Goal: Information Seeking & Learning: Learn about a topic

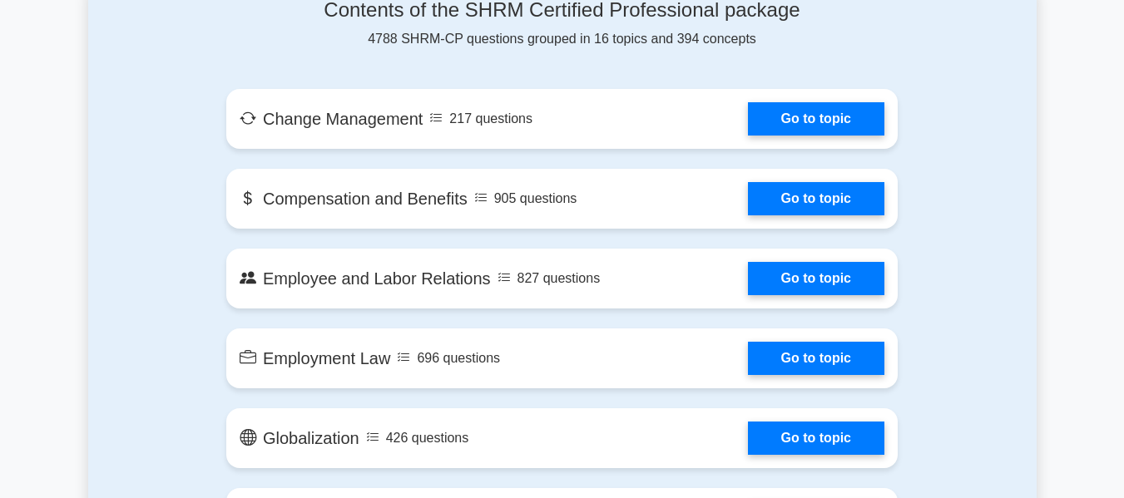
scroll to position [915, 0]
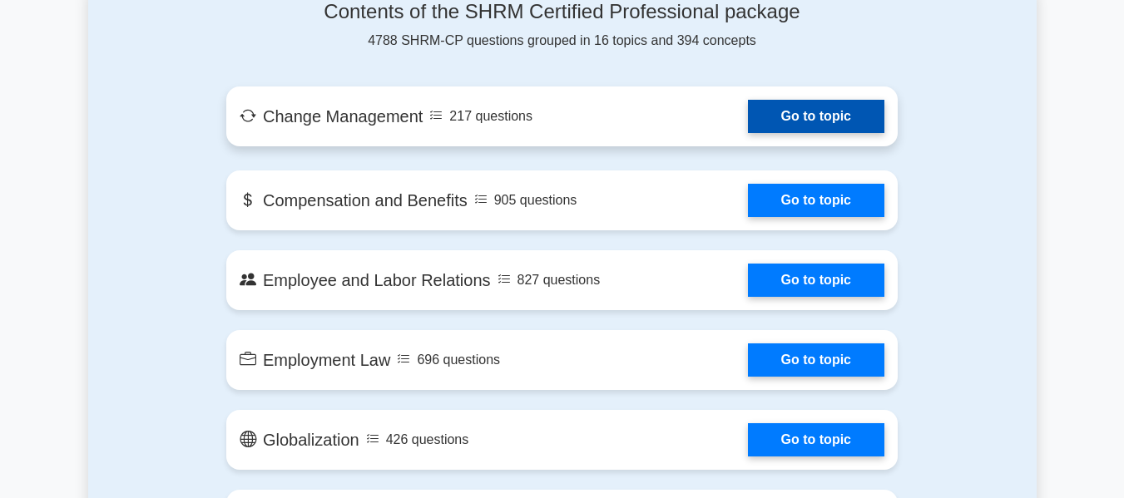
click at [805, 111] on link "Go to topic" at bounding box center [816, 116] width 136 height 33
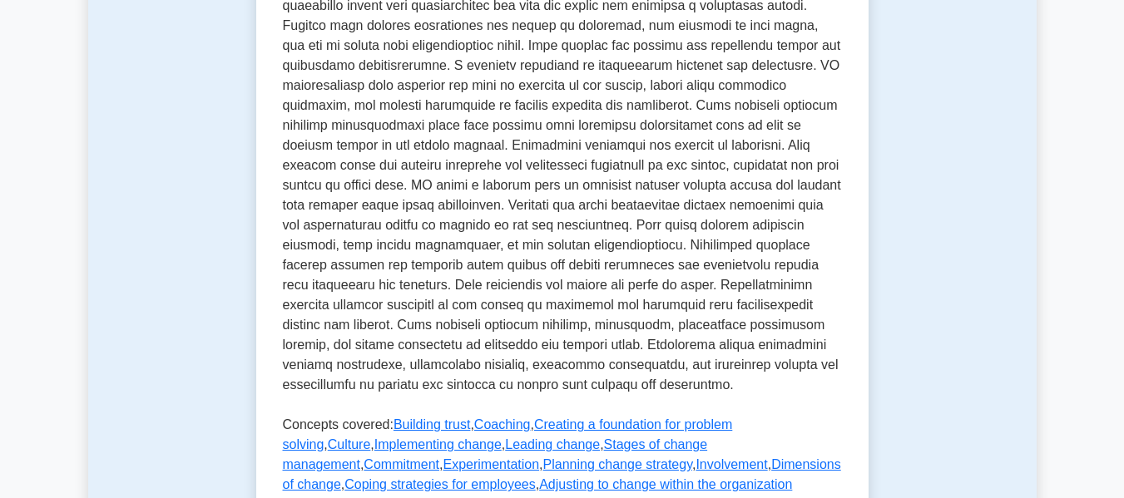
scroll to position [665, 0]
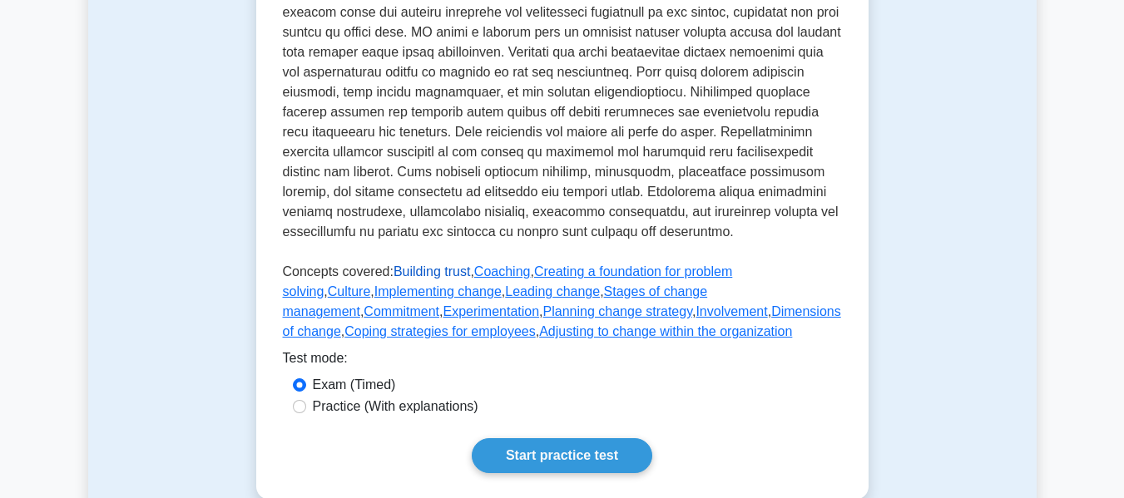
click at [440, 279] on link "Building trust" at bounding box center [431, 271] width 77 height 14
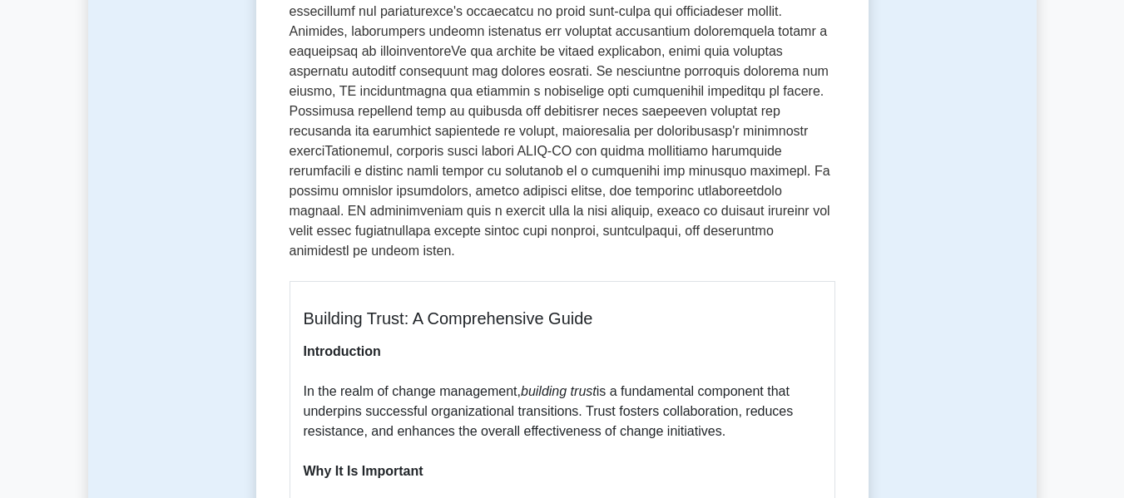
scroll to position [582, 0]
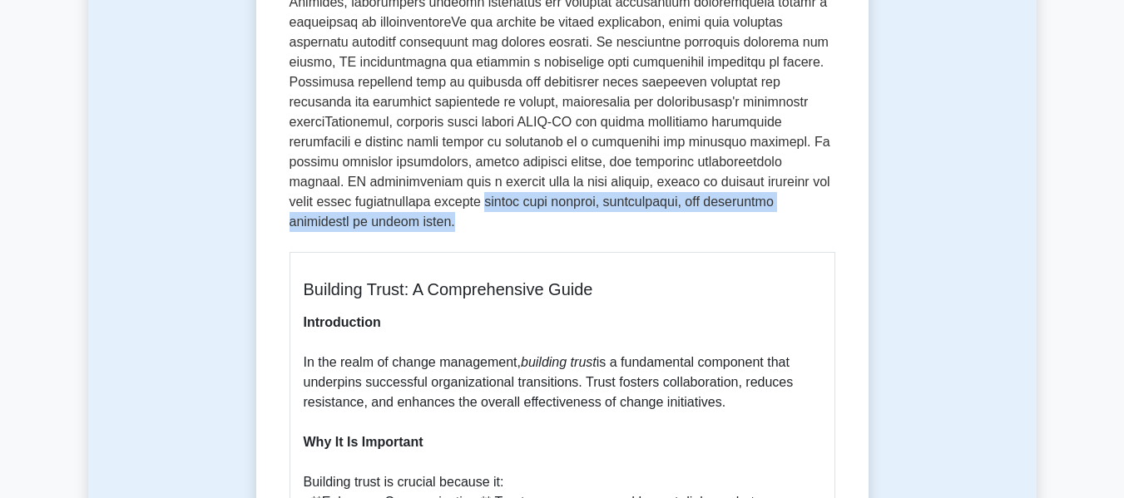
drag, startPoint x: 571, startPoint y: 183, endPoint x: 595, endPoint y: 208, distance: 34.7
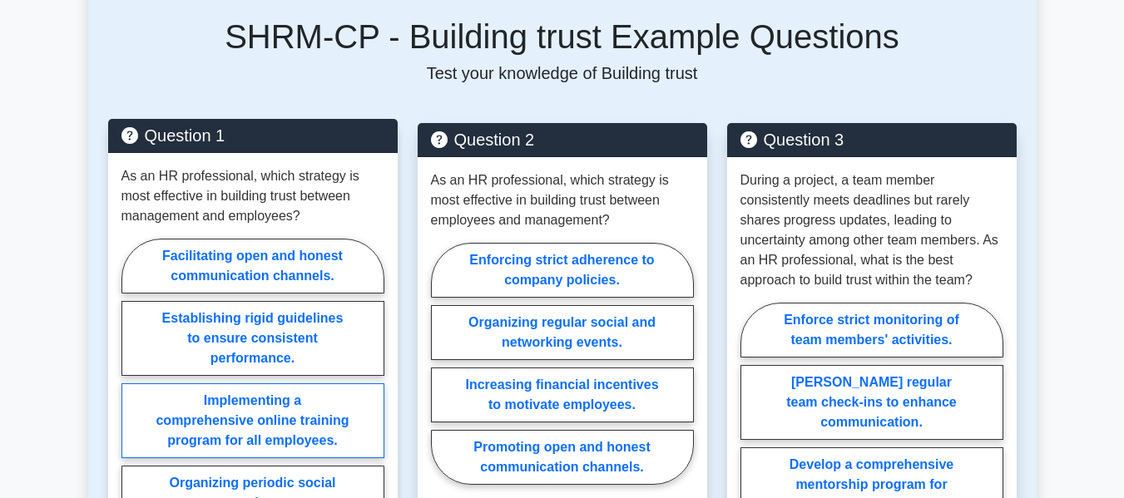
scroll to position [2329, 0]
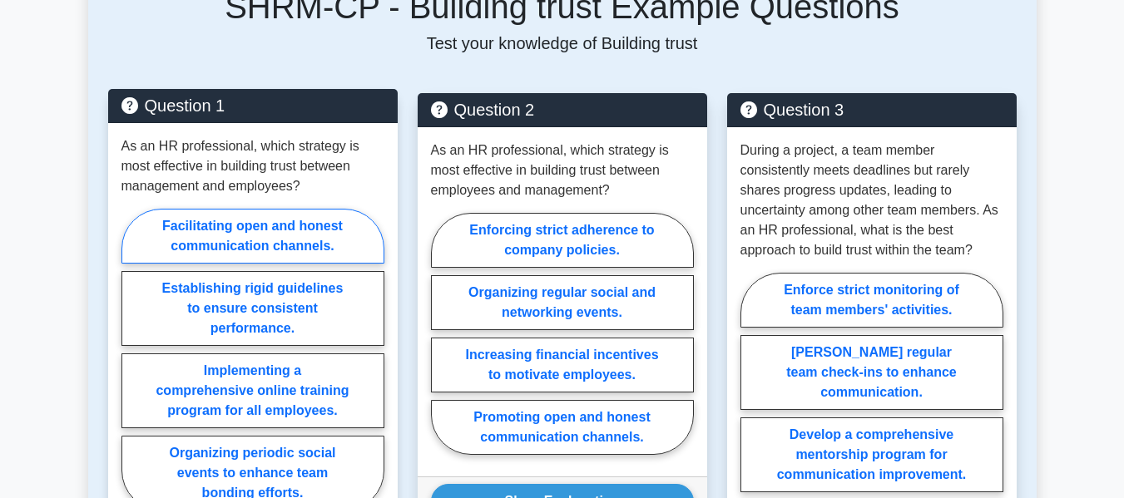
click at [243, 219] on label "Facilitating open and honest communication channels." at bounding box center [252, 236] width 263 height 55
click at [132, 359] on input "Facilitating open and honest communication channels." at bounding box center [126, 364] width 11 height 11
radio input "true"
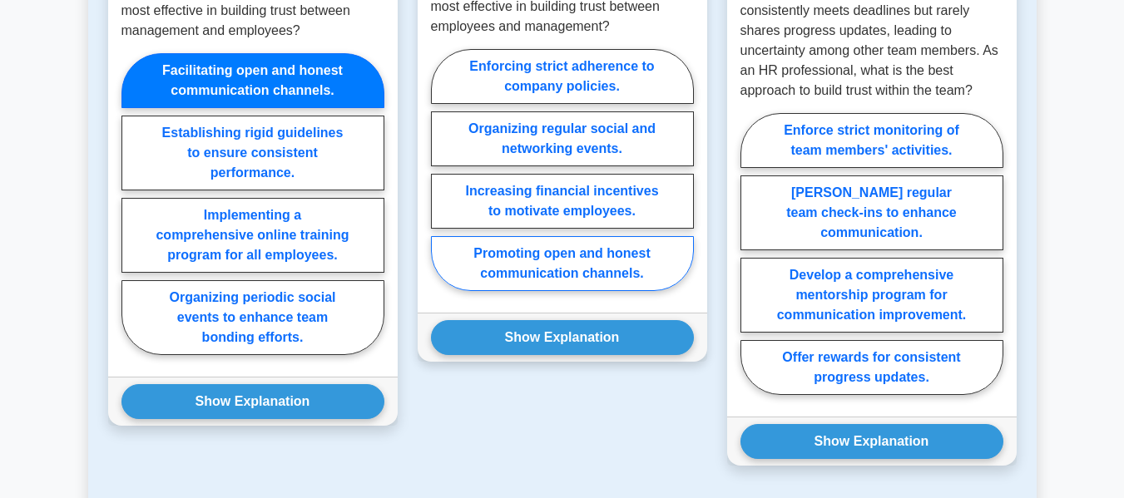
scroll to position [2495, 0]
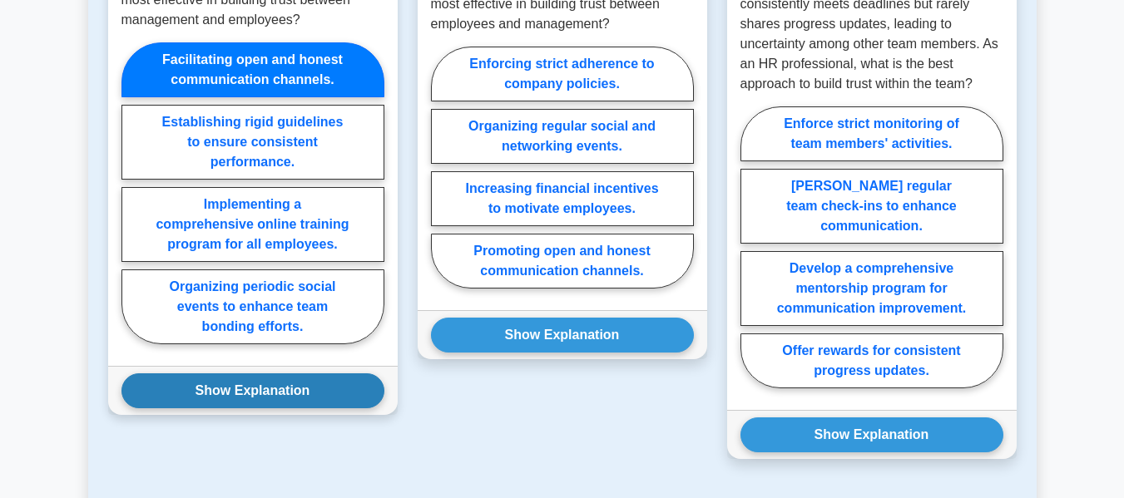
click at [302, 379] on button "Show Explanation" at bounding box center [252, 390] width 263 height 35
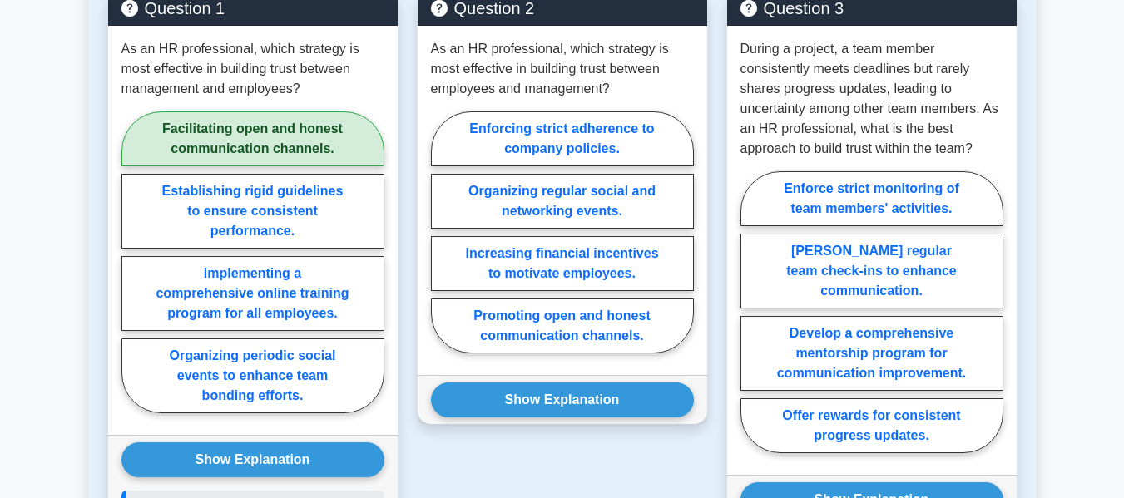
scroll to position [2329, 0]
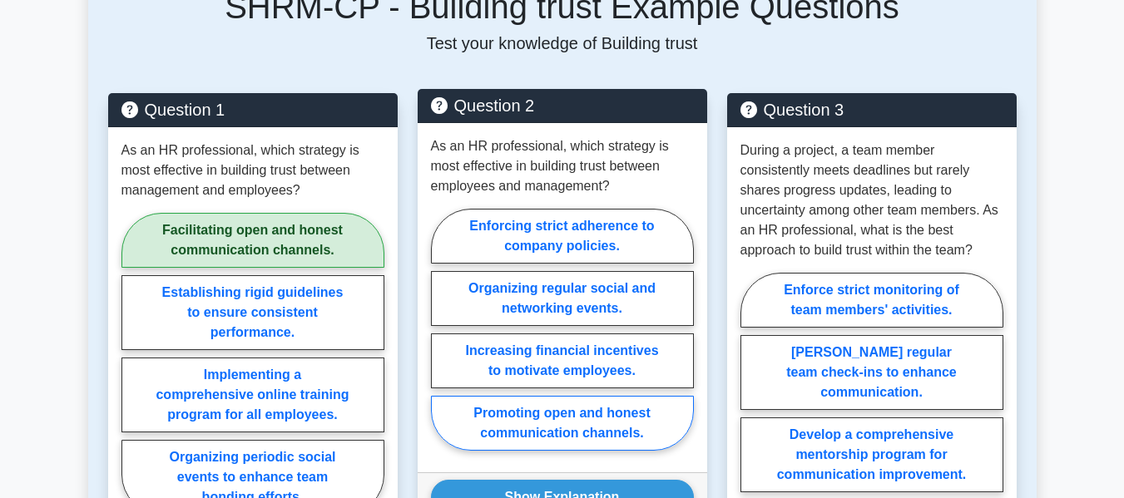
click at [589, 406] on label "Promoting open and honest communication channels." at bounding box center [562, 423] width 263 height 55
click at [442, 340] on input "Promoting open and honest communication channels." at bounding box center [436, 334] width 11 height 11
radio input "true"
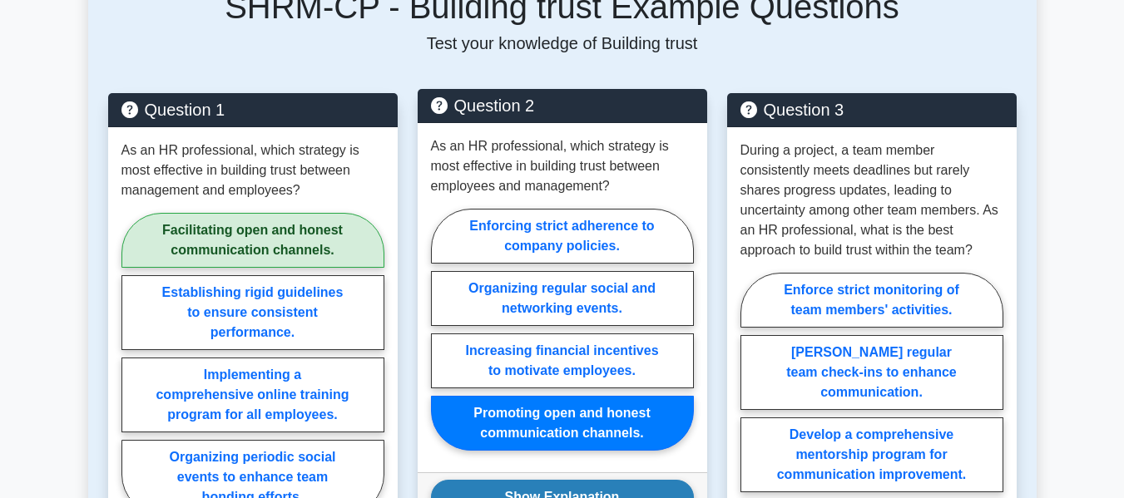
click at [597, 480] on button "Show Explanation" at bounding box center [562, 497] width 263 height 35
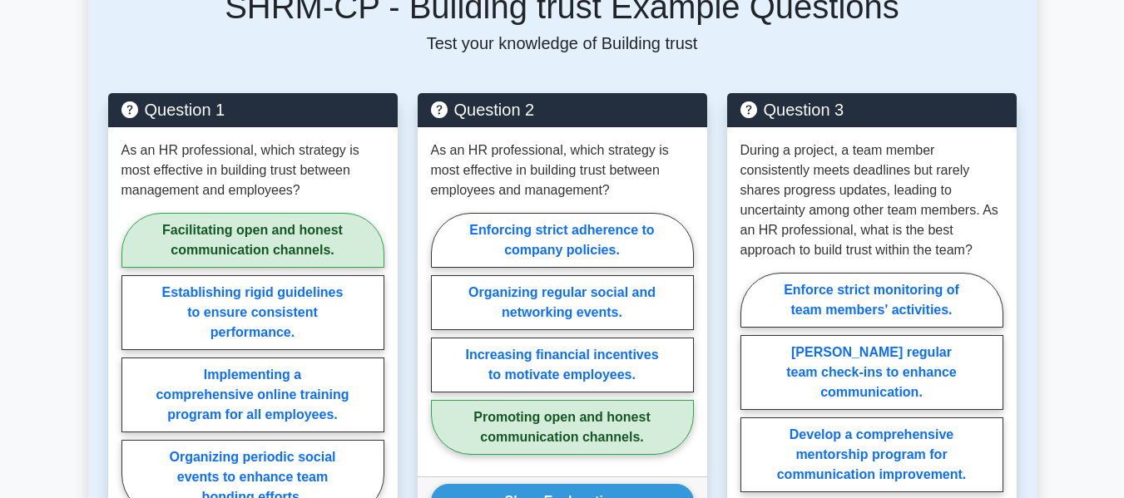
scroll to position [2412, 0]
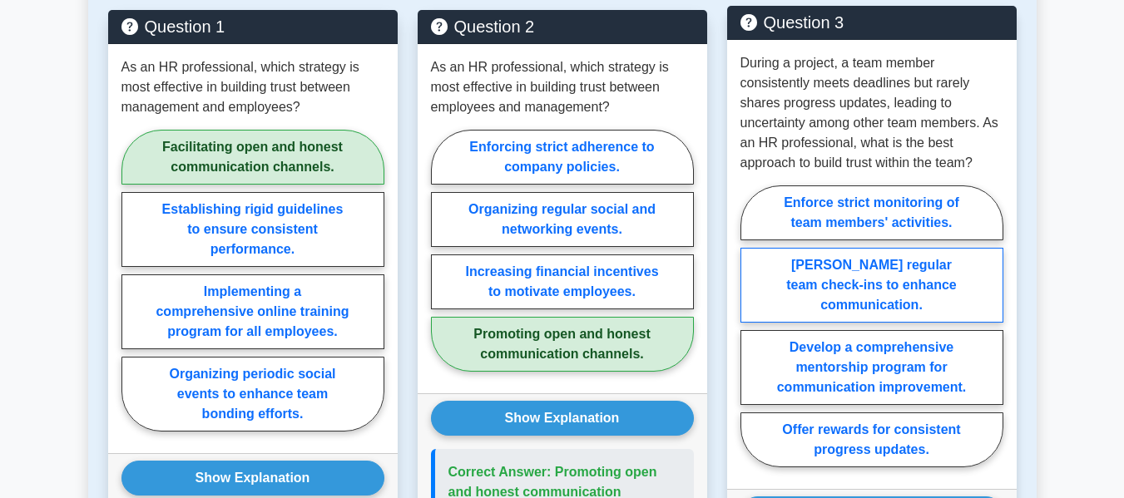
click at [914, 260] on label "Foster regular team check-ins to enhance communication." at bounding box center [871, 285] width 263 height 75
click at [751, 326] on input "Foster regular team check-ins to enhance communication." at bounding box center [745, 331] width 11 height 11
radio input "true"
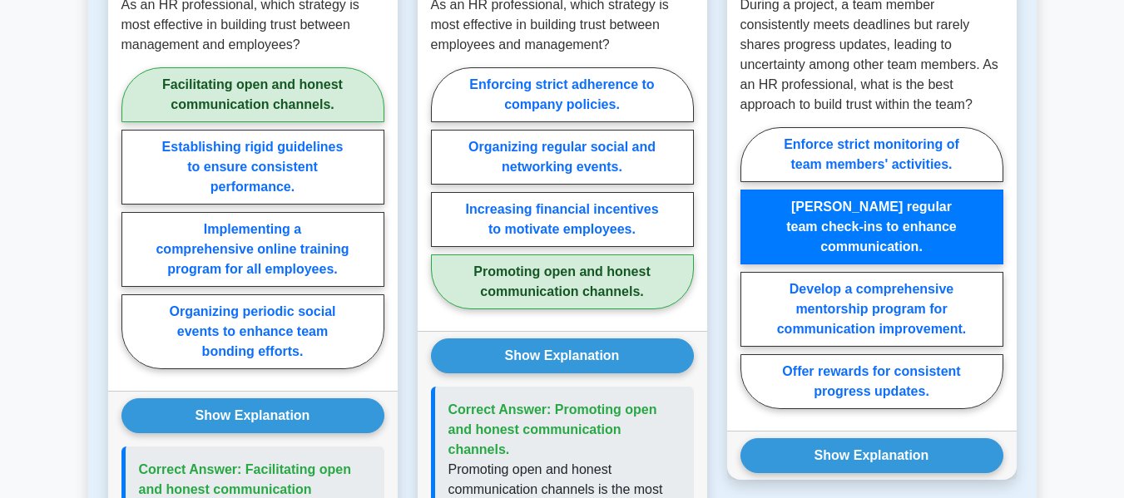
scroll to position [2578, 0]
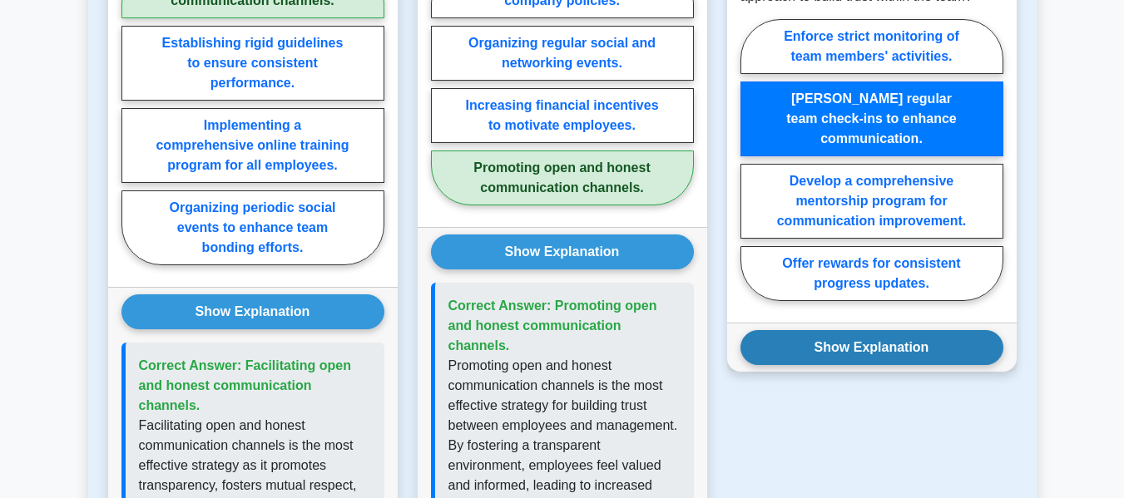
click at [897, 330] on button "Show Explanation" at bounding box center [871, 347] width 263 height 35
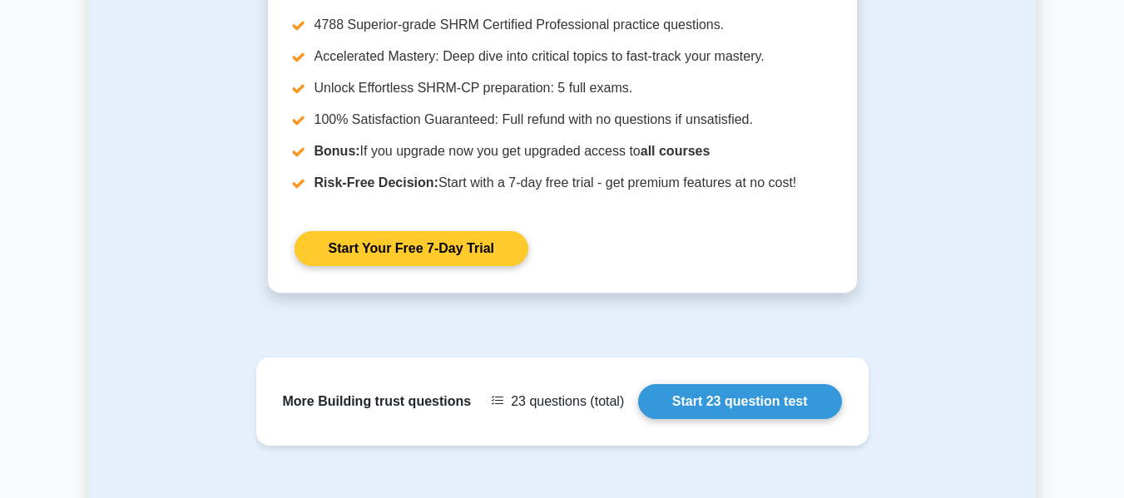
scroll to position [3659, 0]
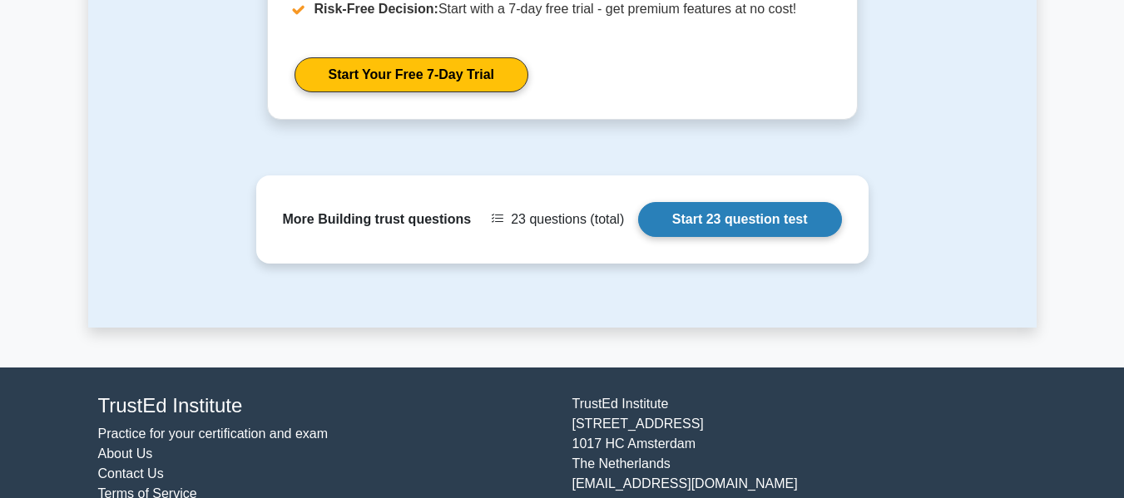
click at [768, 220] on link "Start 23 question test" at bounding box center [740, 219] width 204 height 35
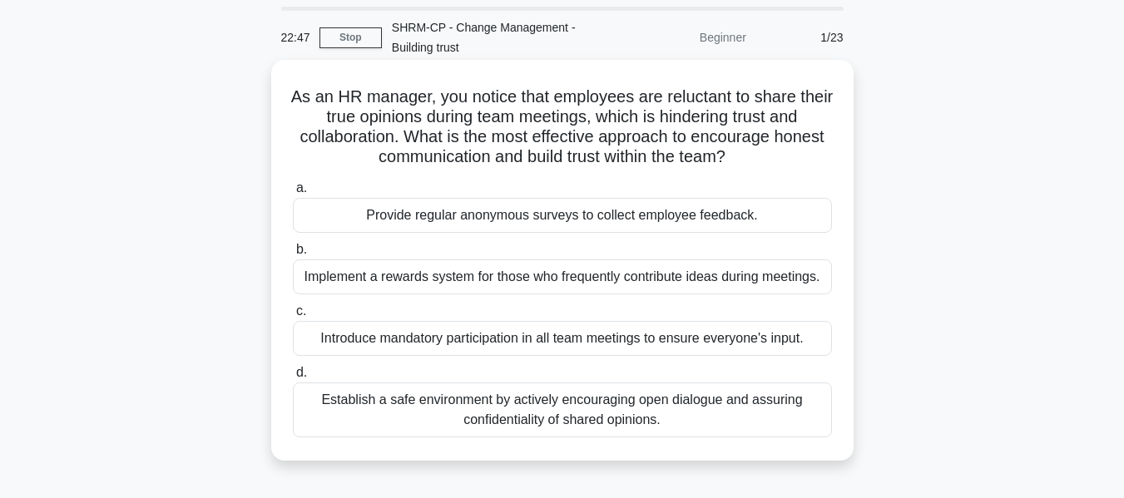
scroll to position [83, 0]
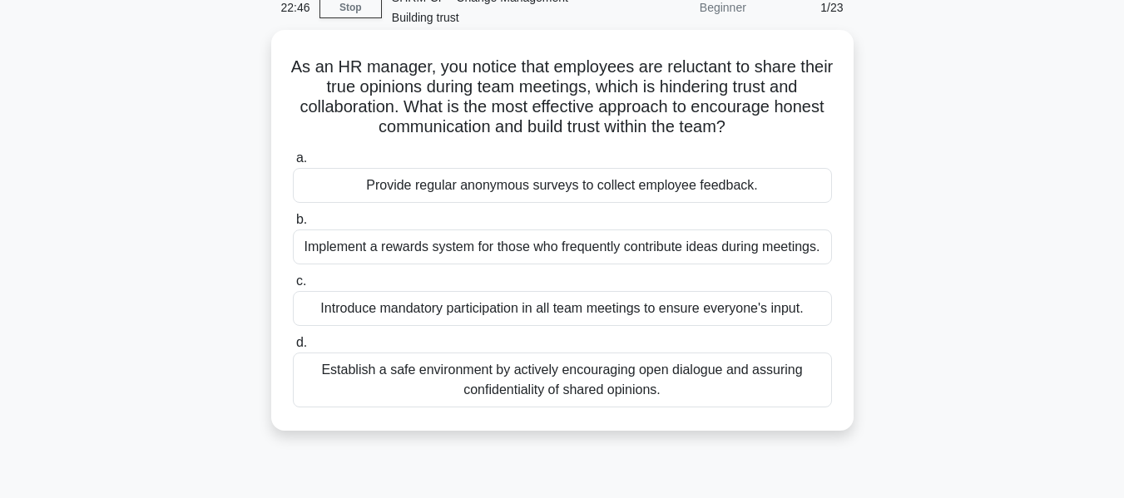
click at [562, 380] on div "Establish a safe environment by actively encouraging open dialogue and assuring…" at bounding box center [562, 380] width 539 height 55
click at [293, 348] on input "d. Establish a safe environment by actively encouraging open dialogue and assur…" at bounding box center [293, 343] width 0 height 11
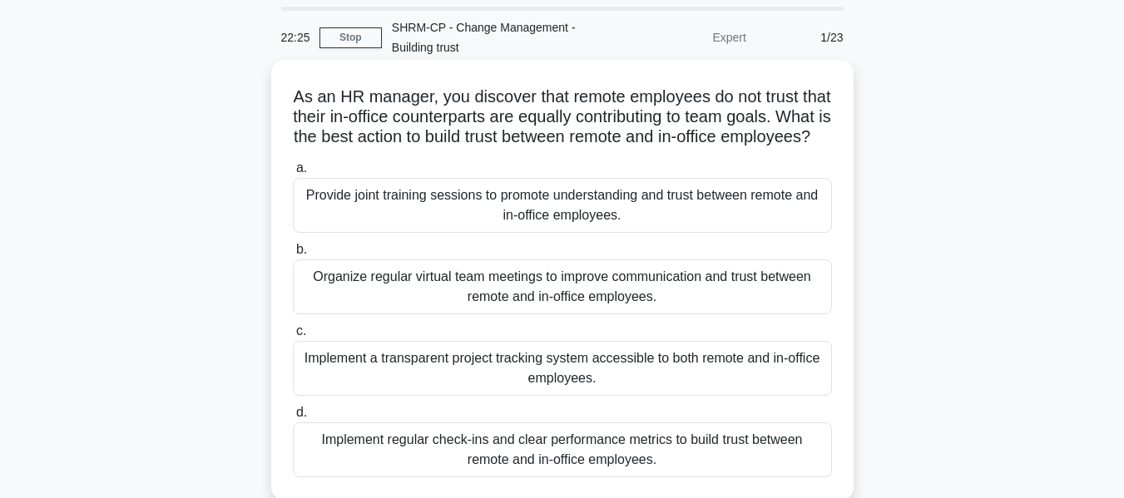
scroll to position [166, 0]
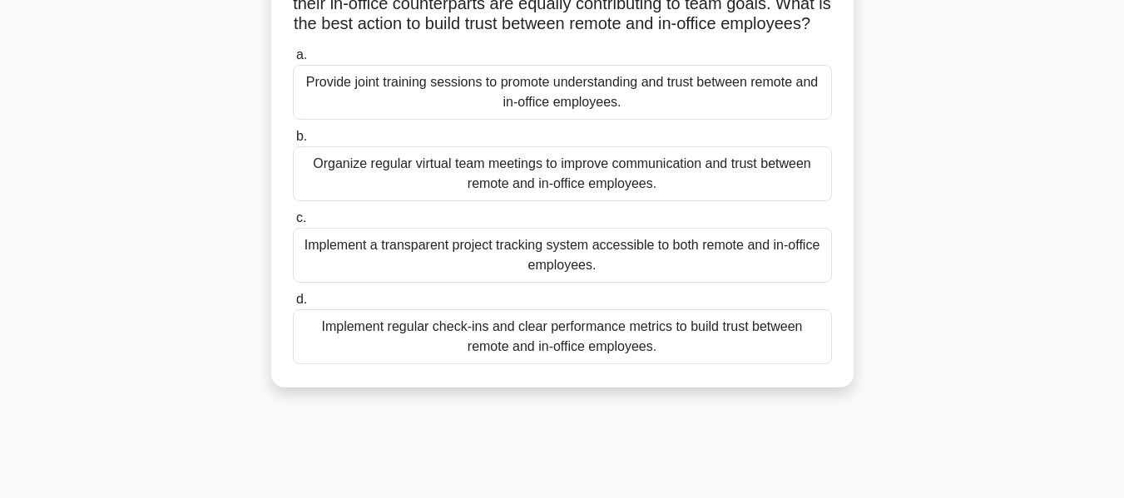
click at [647, 196] on div "Organize regular virtual team meetings to improve communication and trust betwe…" at bounding box center [562, 173] width 539 height 55
click at [293, 142] on input "b. Organize regular virtual team meetings to improve communication and trust be…" at bounding box center [293, 136] width 0 height 11
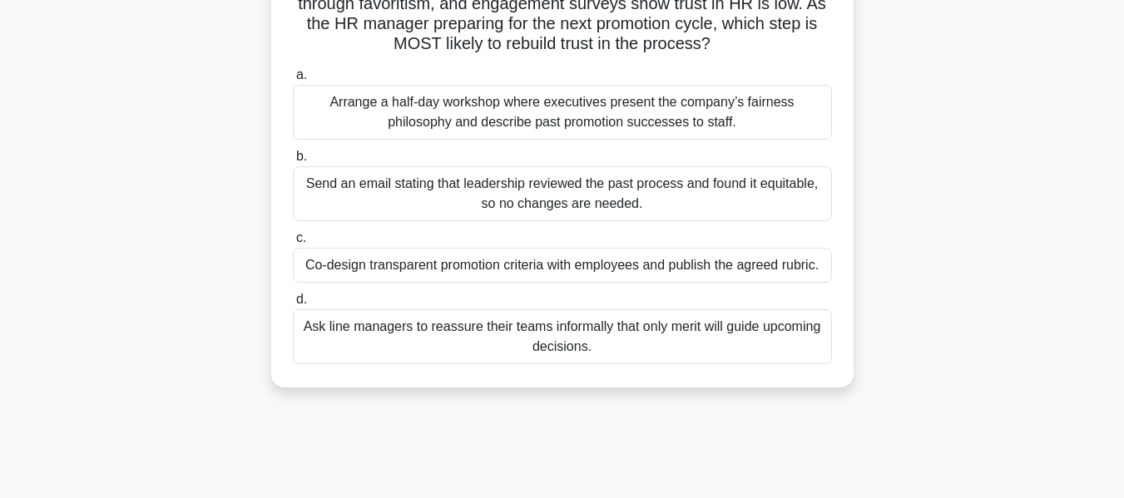
click at [631, 259] on div "Co-design transparent promotion criteria with employees and publish the agreed …" at bounding box center [562, 265] width 539 height 35
click at [293, 244] on input "c. Co-design transparent promotion criteria with employees and publish the agre…" at bounding box center [293, 238] width 0 height 11
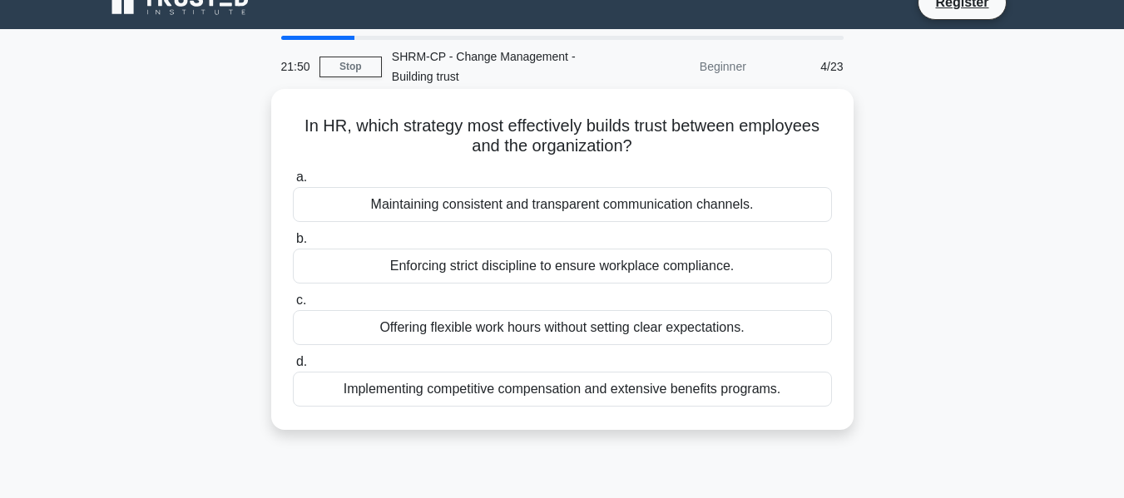
scroll to position [0, 0]
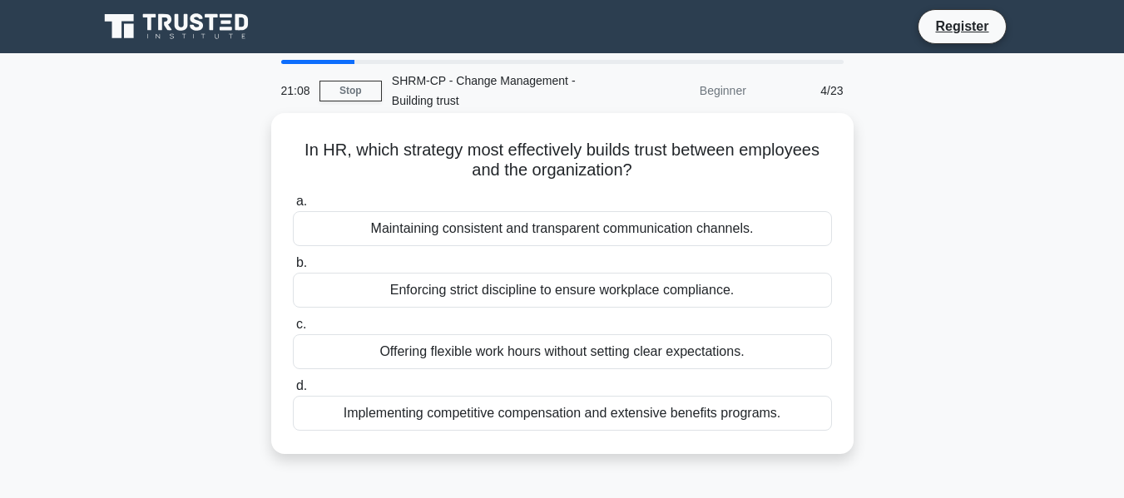
click at [650, 232] on div "Maintaining consistent and transparent communication channels." at bounding box center [562, 228] width 539 height 35
click at [293, 207] on input "a. Maintaining consistent and transparent communication channels." at bounding box center [293, 201] width 0 height 11
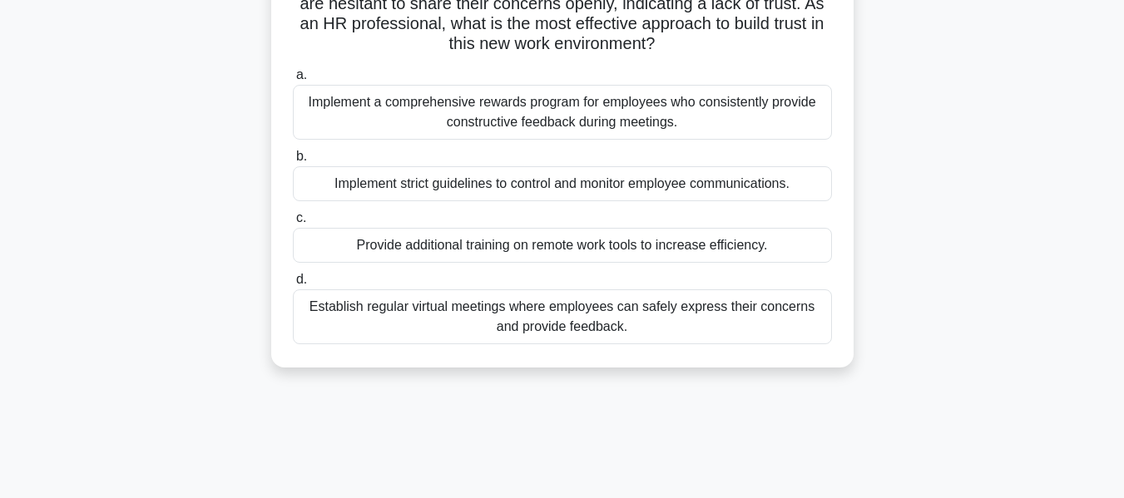
click at [674, 318] on div "Establish regular virtual meetings where employees can safely express their con…" at bounding box center [562, 316] width 539 height 55
click at [293, 285] on input "d. Establish regular virtual meetings where employees can safely express their …" at bounding box center [293, 279] width 0 height 11
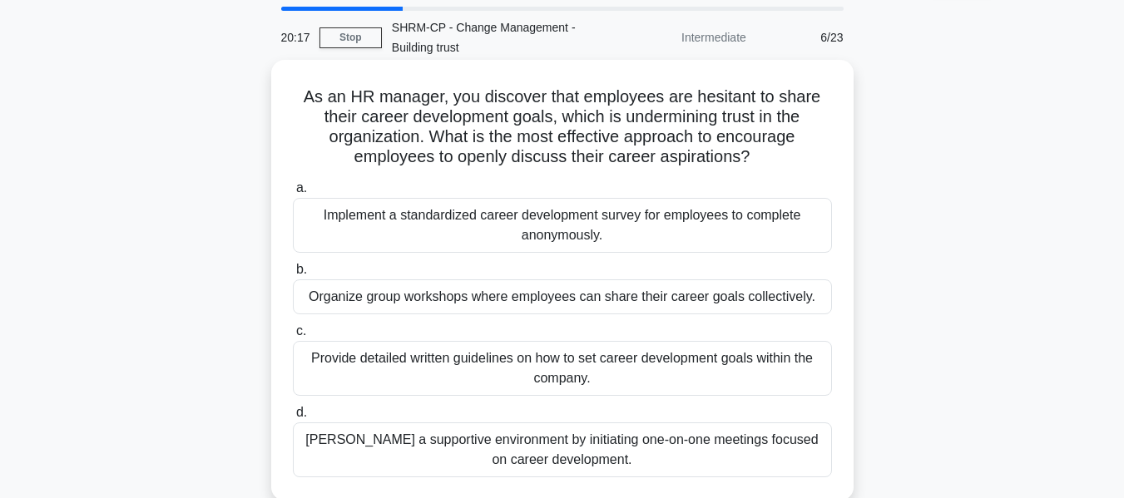
scroll to position [83, 0]
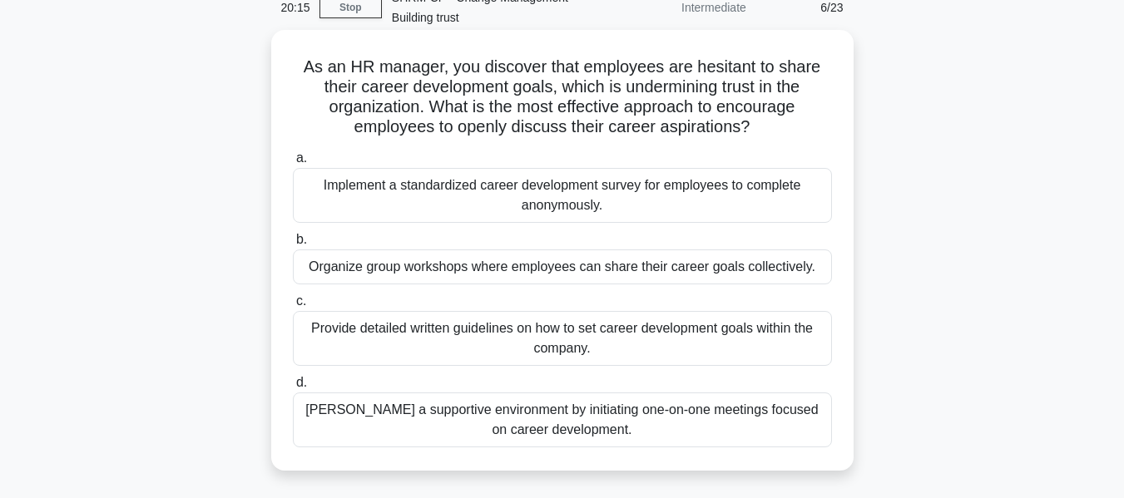
click at [670, 436] on div "Foster a supportive environment by initiating one-on-one meetings focused on ca…" at bounding box center [562, 420] width 539 height 55
click at [293, 388] on input "d. Foster a supportive environment by initiating one-on-one meetings focused on…" at bounding box center [293, 383] width 0 height 11
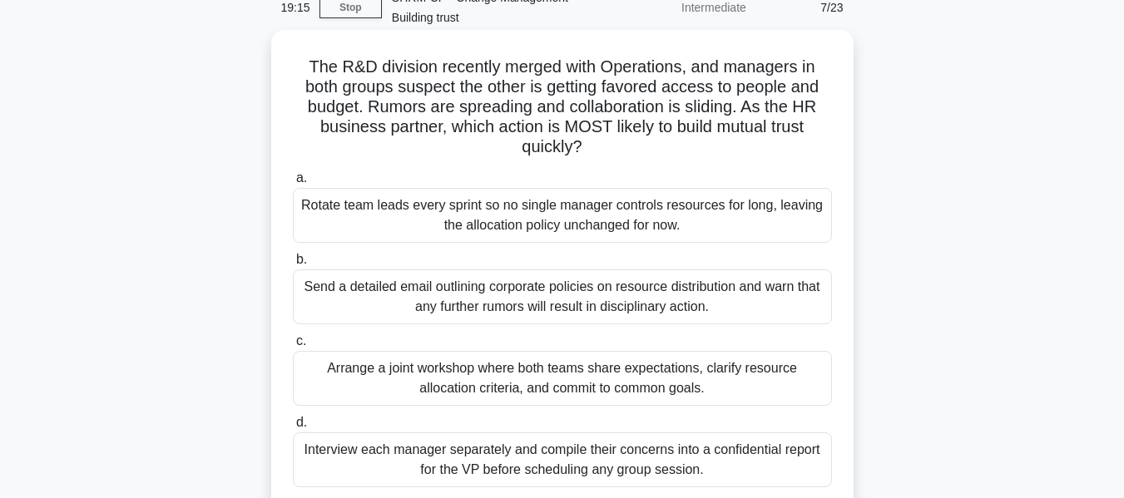
scroll to position [166, 0]
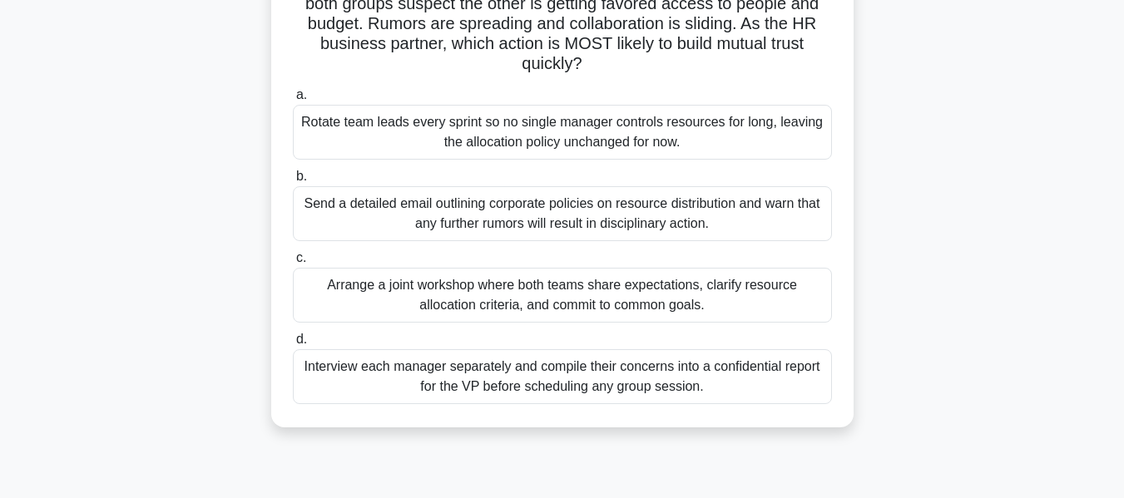
click at [555, 299] on div "Arrange a joint workshop where both teams share expectations, clarify resource …" at bounding box center [562, 295] width 539 height 55
click at [293, 264] on input "c. Arrange a joint workshop where both teams share expectations, clarify resour…" at bounding box center [293, 258] width 0 height 11
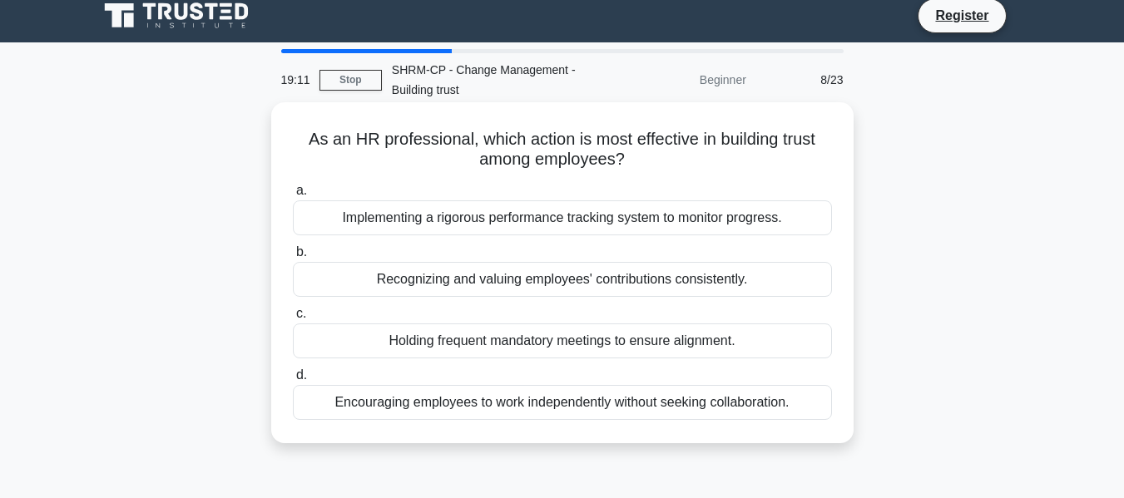
scroll to position [0, 0]
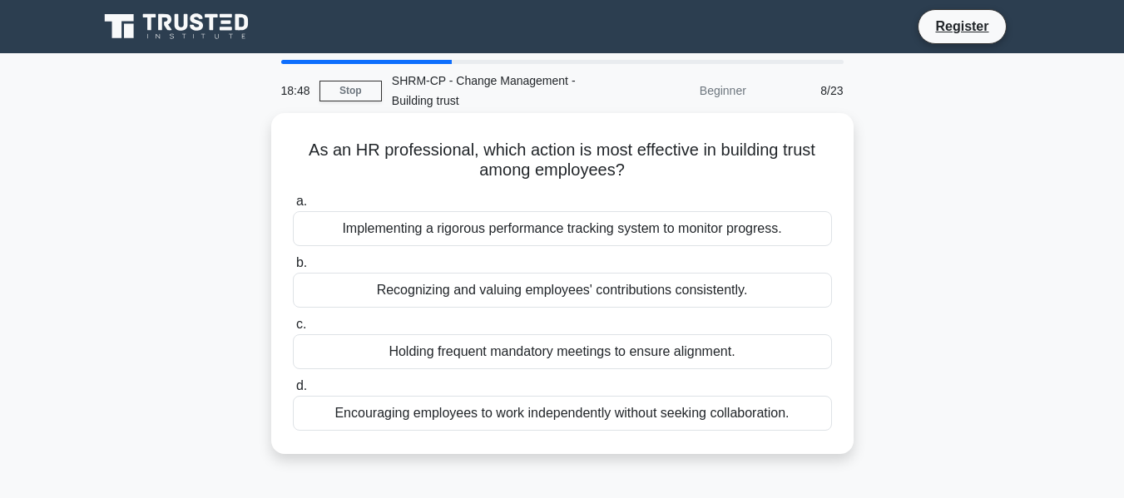
click at [661, 298] on div "Recognizing and valuing employees' contributions consistently." at bounding box center [562, 290] width 539 height 35
click at [293, 269] on input "b. Recognizing and valuing employees' contributions consistently." at bounding box center [293, 263] width 0 height 11
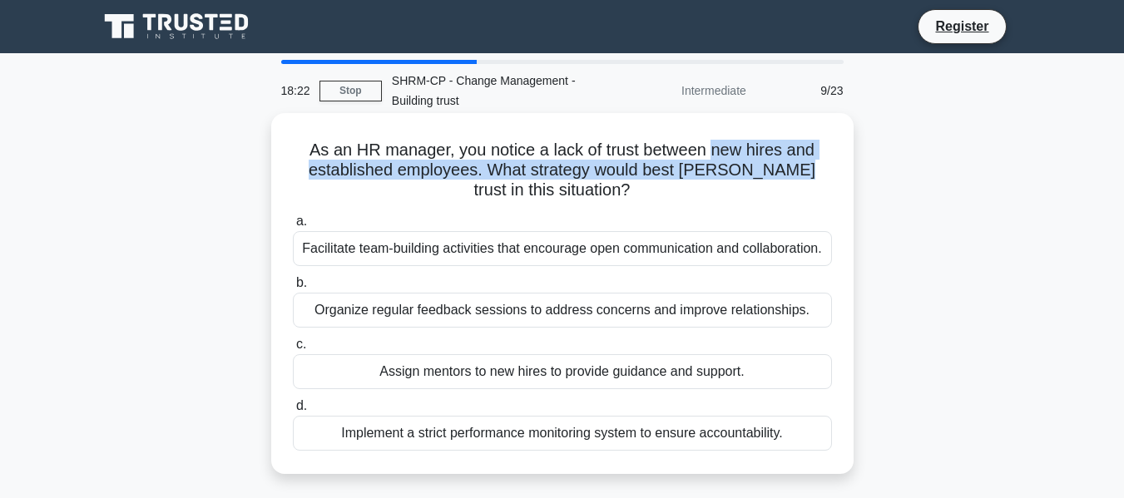
drag, startPoint x: 716, startPoint y: 151, endPoint x: 773, endPoint y: 164, distance: 57.9
click at [773, 164] on h5 "As an HR manager, you notice a lack of trust between new hires and established …" at bounding box center [562, 171] width 542 height 62
click at [437, 175] on h5 "As an HR manager, you notice a lack of trust between new hires and established …" at bounding box center [562, 171] width 542 height 62
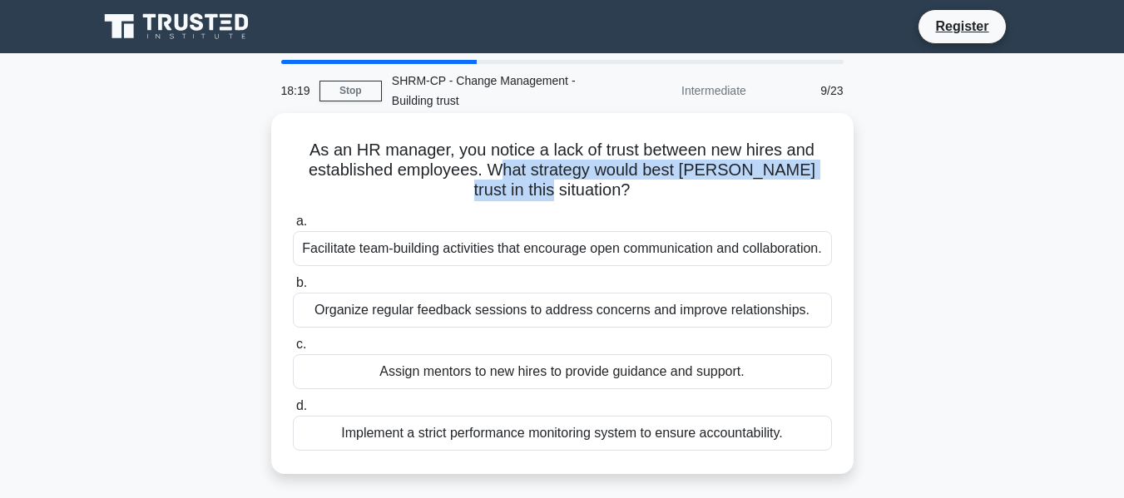
drag, startPoint x: 495, startPoint y: 171, endPoint x: 553, endPoint y: 190, distance: 61.3
click at [553, 190] on h5 "As an HR manager, you notice a lack of trust between new hires and established …" at bounding box center [562, 171] width 542 height 62
click at [494, 191] on h5 "As an HR manager, you notice a lack of trust between new hires and established …" at bounding box center [562, 171] width 542 height 62
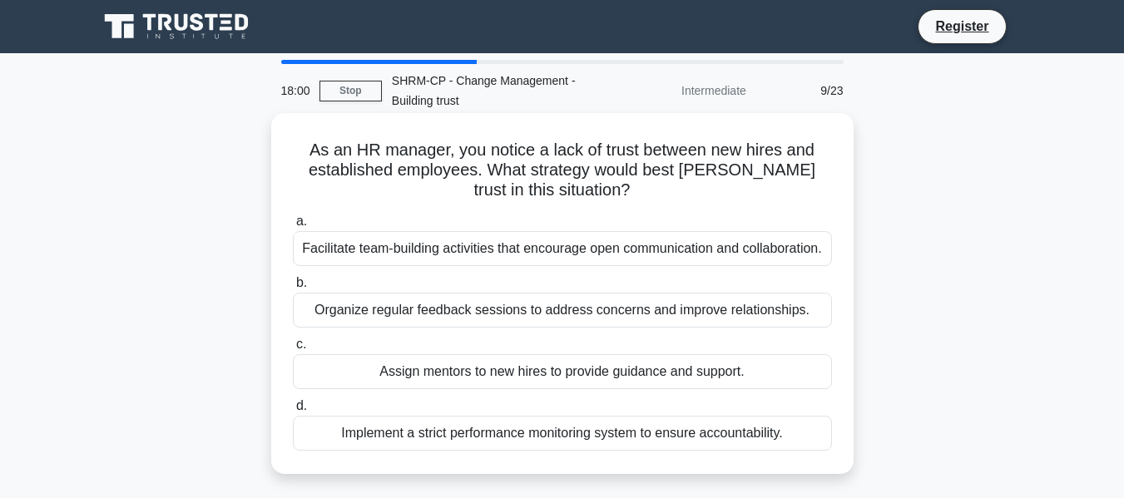
scroll to position [83, 0]
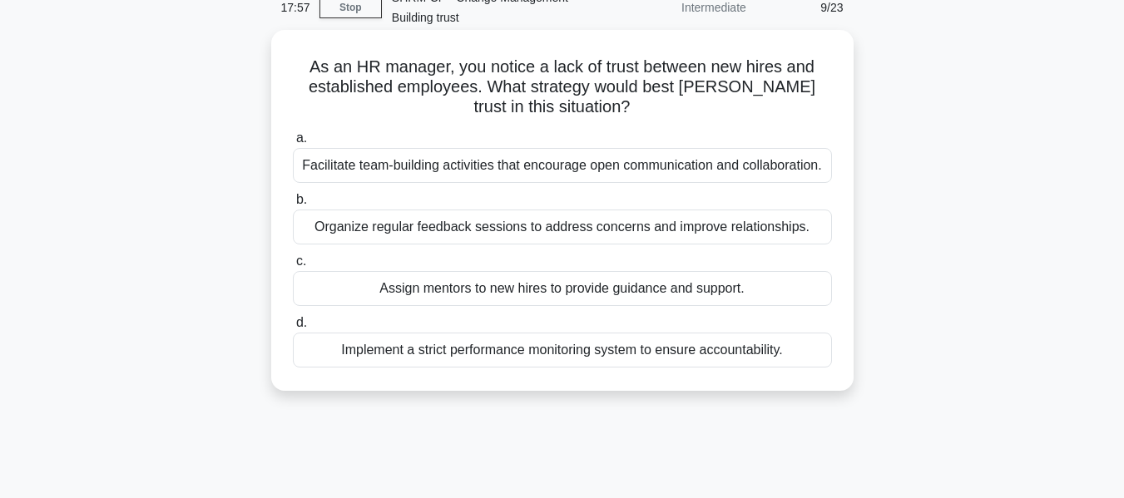
click at [480, 227] on div "Organize regular feedback sessions to address concerns and improve relationship…" at bounding box center [562, 227] width 539 height 35
click at [293, 205] on input "b. Organize regular feedback sessions to address concerns and improve relations…" at bounding box center [293, 200] width 0 height 11
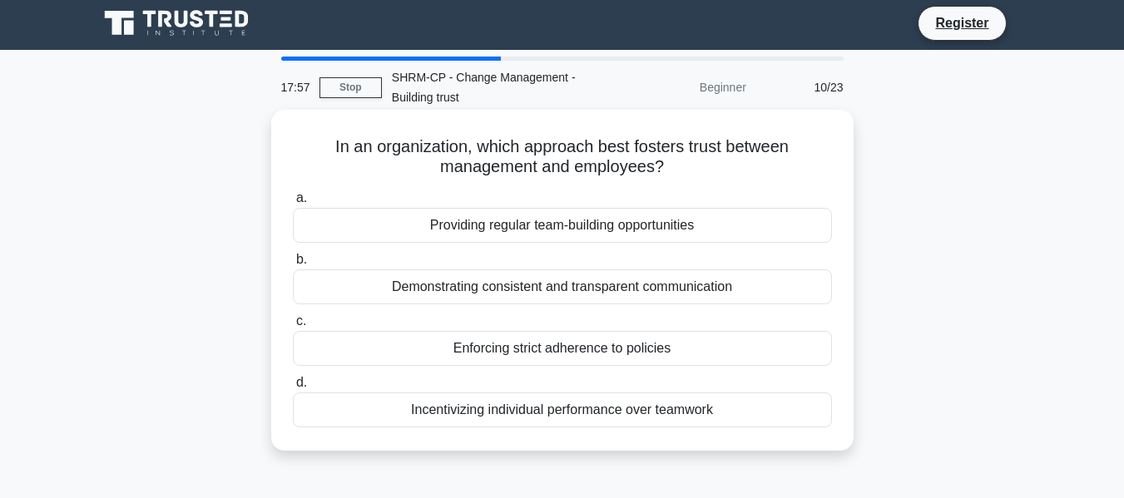
scroll to position [0, 0]
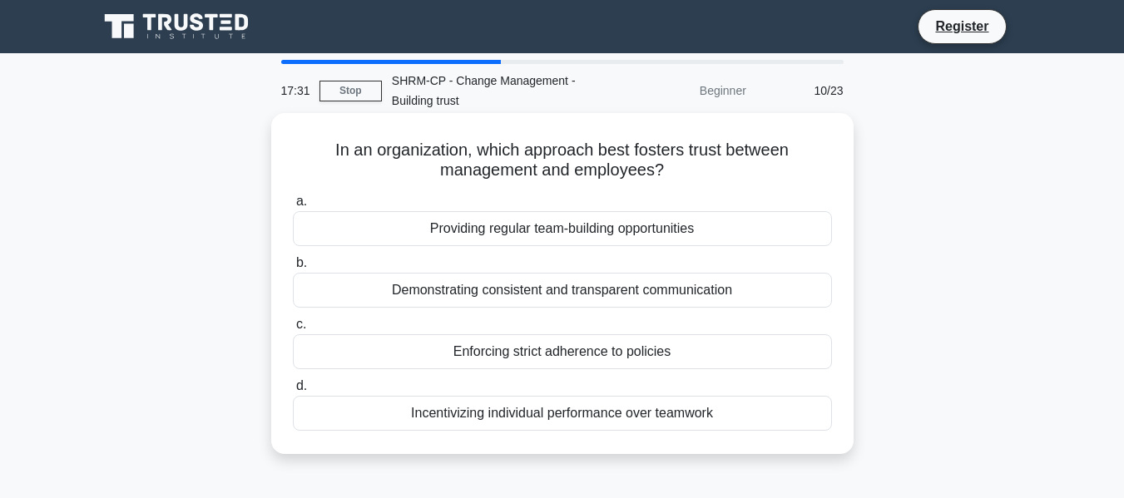
click at [590, 285] on div "Demonstrating consistent and transparent communication" at bounding box center [562, 290] width 539 height 35
click at [293, 269] on input "b. Demonstrating consistent and transparent communication" at bounding box center [293, 263] width 0 height 11
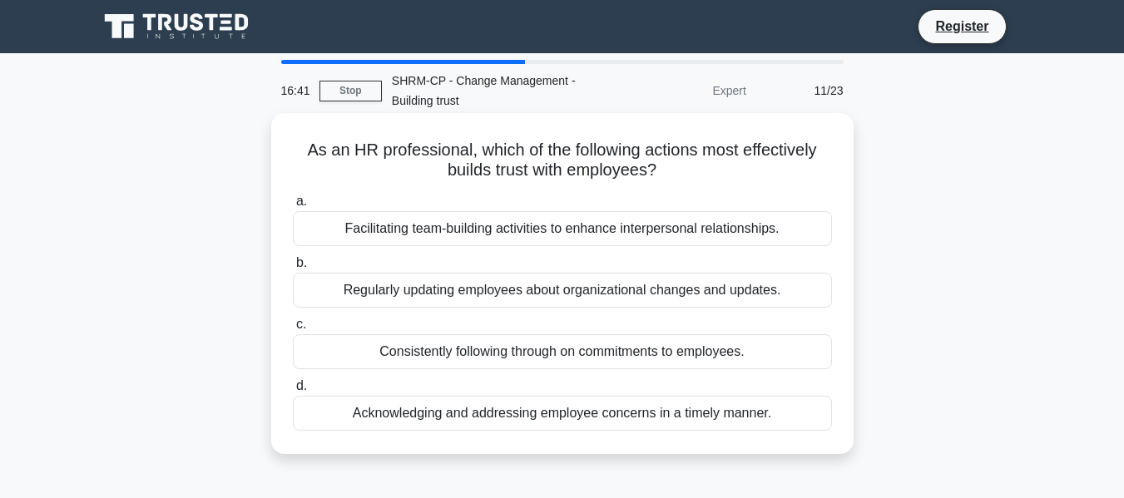
click at [589, 299] on div "Regularly updating employees about organizational changes and updates." at bounding box center [562, 290] width 539 height 35
click at [293, 269] on input "b. Regularly updating employees about organizational changes and updates." at bounding box center [293, 263] width 0 height 11
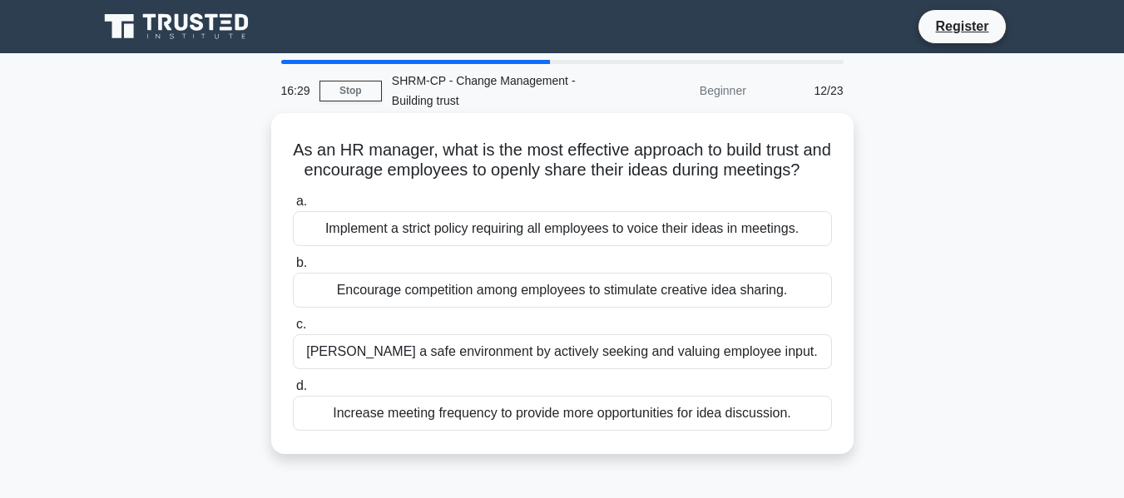
click at [635, 369] on div "Foster a safe environment by actively seeking and valuing employee input." at bounding box center [562, 351] width 539 height 35
click at [293, 330] on input "c. Foster a safe environment by actively seeking and valuing employee input." at bounding box center [293, 324] width 0 height 11
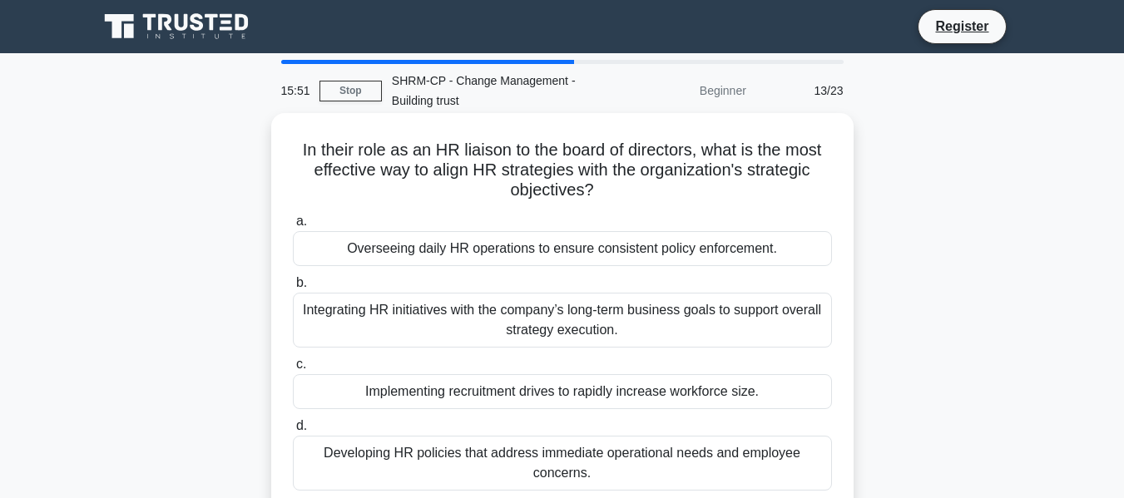
click at [520, 310] on div "Integrating HR initiatives with the company’s long-term business goals to suppo…" at bounding box center [562, 320] width 539 height 55
click at [293, 289] on input "b. Integrating HR initiatives with the company’s long-term business goals to su…" at bounding box center [293, 283] width 0 height 11
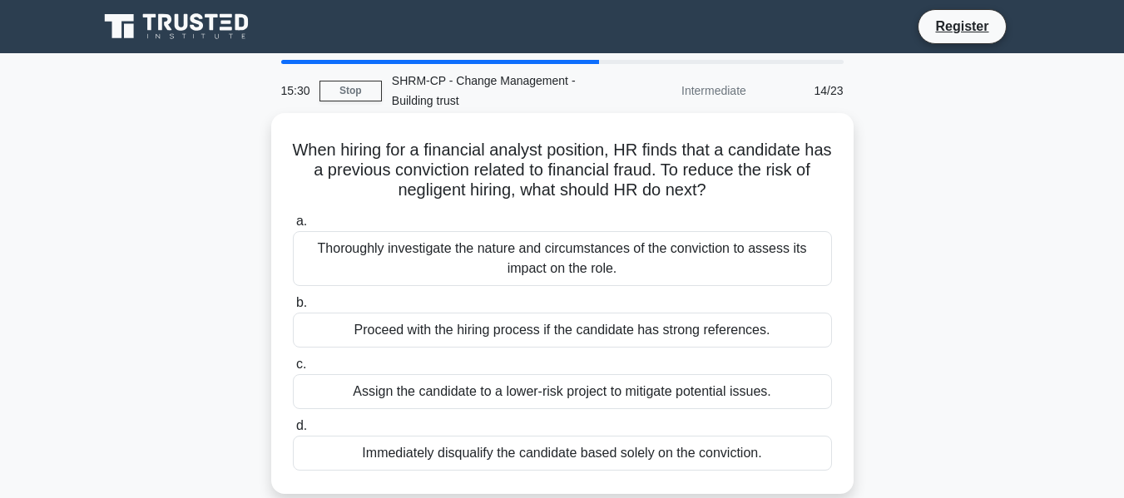
click at [549, 448] on div "Immediately disqualify the candidate based solely on the conviction." at bounding box center [562, 453] width 539 height 35
click at [293, 432] on input "d. Immediately disqualify the candidate based solely on the conviction." at bounding box center [293, 426] width 0 height 11
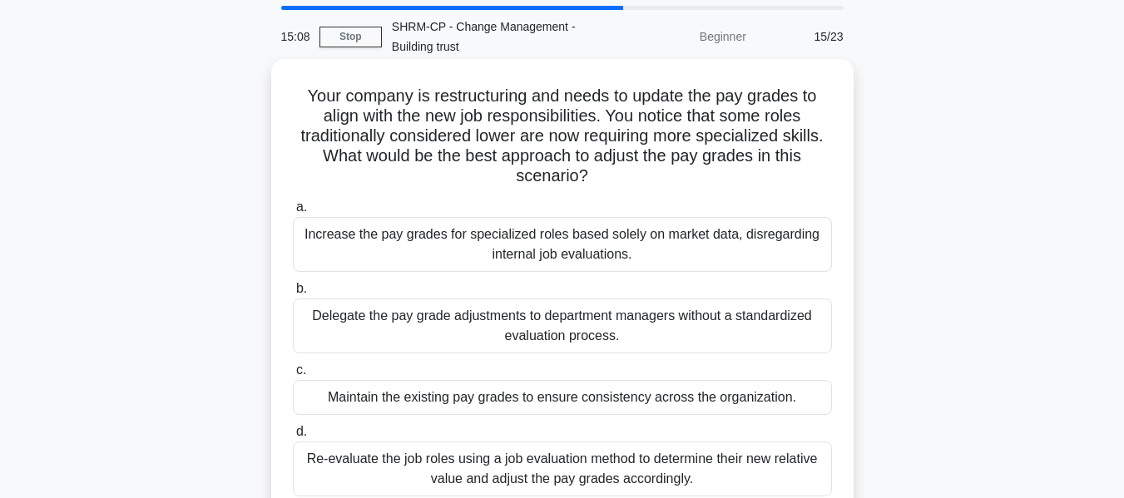
scroll to position [83, 0]
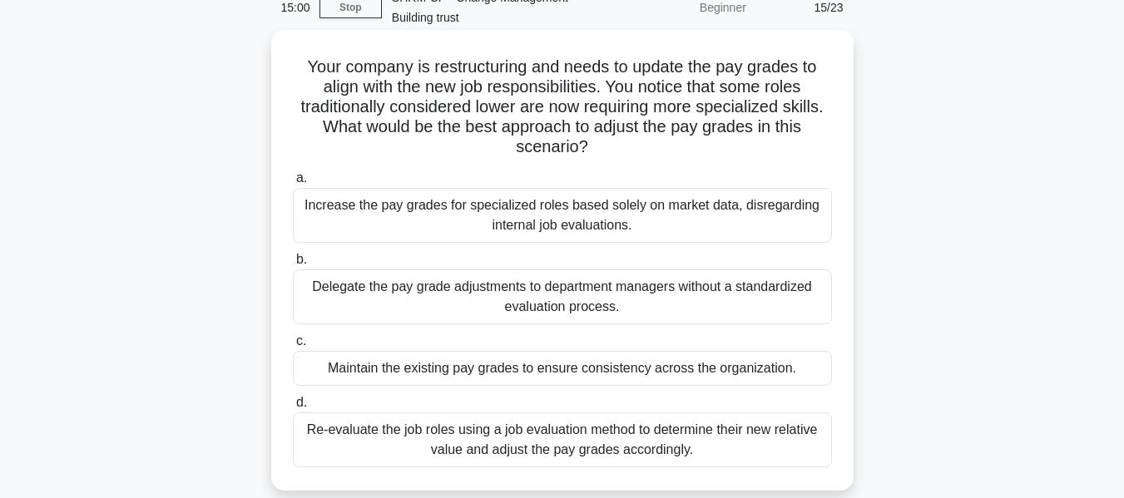
click at [526, 437] on div "Re-evaluate the job roles using a job evaluation method to determine their new …" at bounding box center [562, 439] width 539 height 55
click at [293, 408] on input "d. Re-evaluate the job roles using a job evaluation method to determine their n…" at bounding box center [293, 403] width 0 height 11
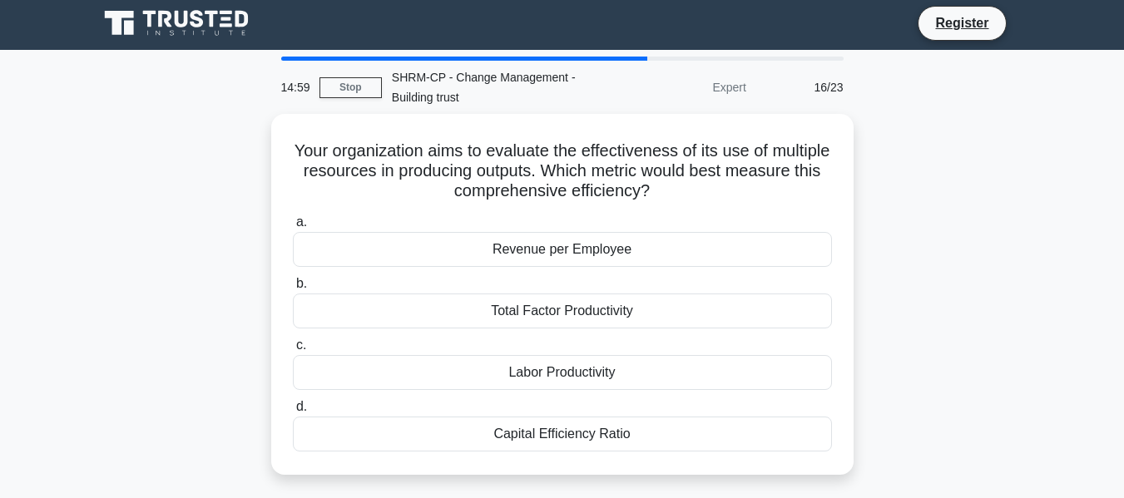
scroll to position [0, 0]
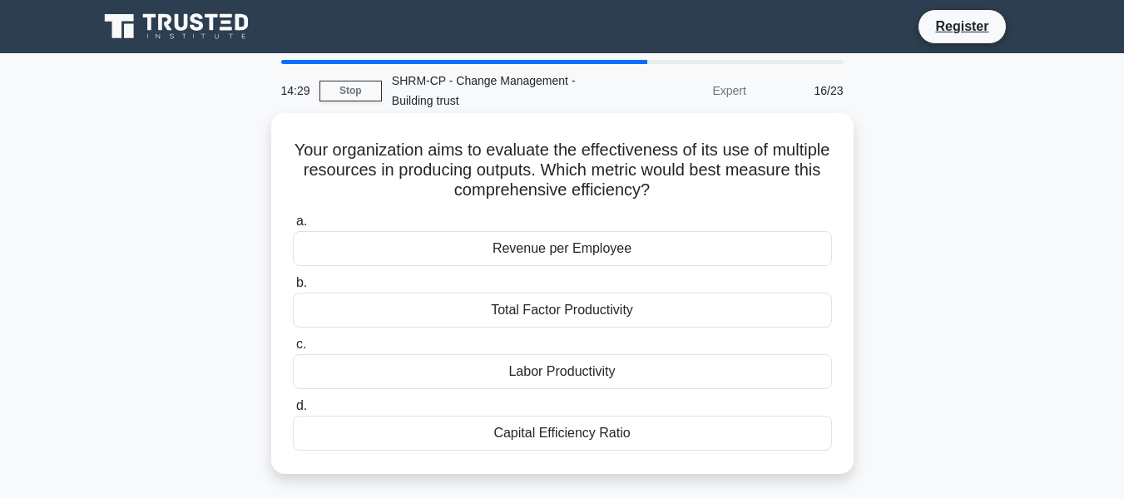
click at [611, 172] on h5 "Your organization aims to evaluate the effectiveness of its use of multiple res…" at bounding box center [562, 171] width 542 height 62
click at [572, 428] on div "Capital Efficiency Ratio" at bounding box center [562, 433] width 539 height 35
click at [293, 412] on input "d. Capital Efficiency Ratio" at bounding box center [293, 406] width 0 height 11
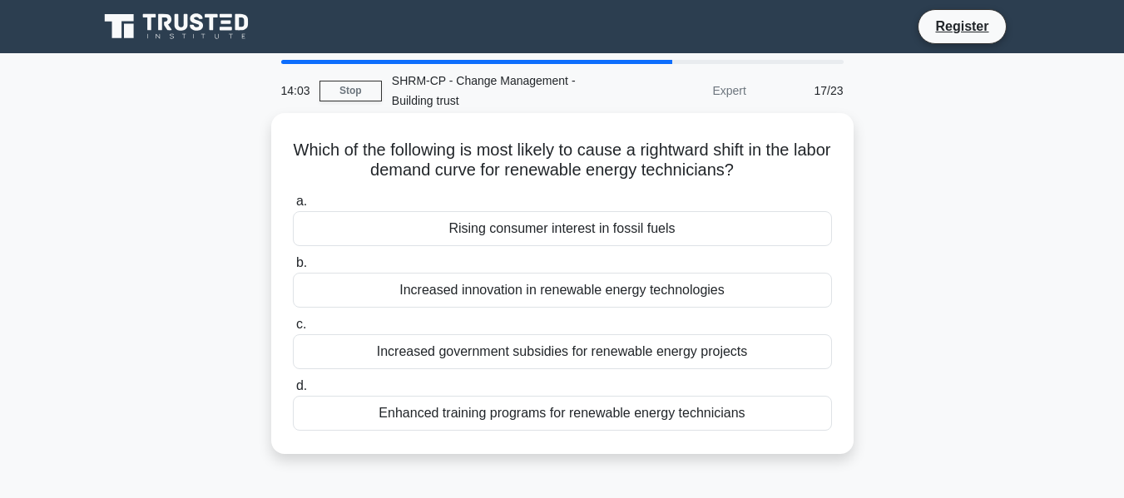
click at [595, 415] on div "Enhanced training programs for renewable energy technicians" at bounding box center [562, 413] width 539 height 35
click at [293, 392] on input "d. Enhanced training programs for renewable energy technicians" at bounding box center [293, 386] width 0 height 11
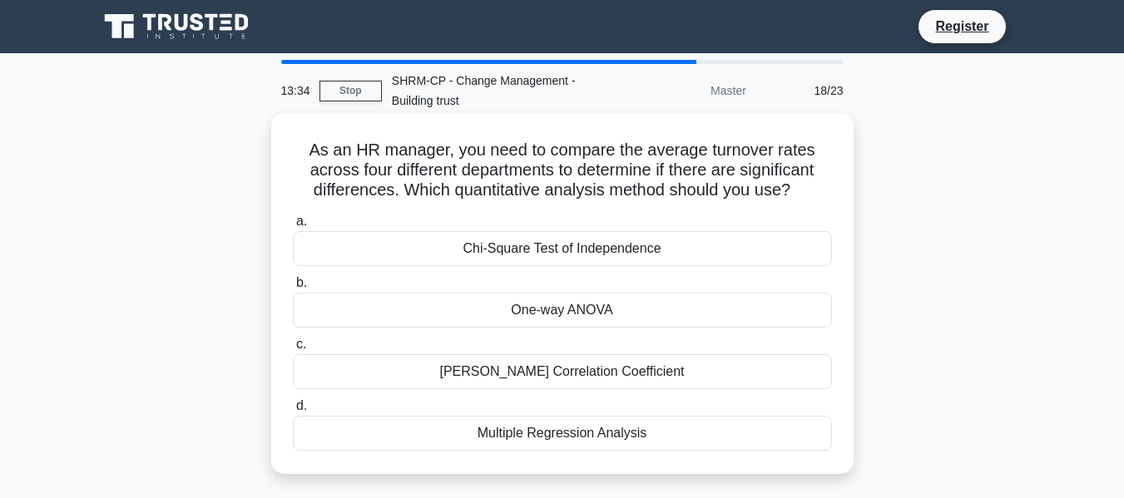
click at [585, 437] on div "Multiple Regression Analysis" at bounding box center [562, 433] width 539 height 35
click at [293, 412] on input "d. Multiple Regression Analysis" at bounding box center [293, 406] width 0 height 11
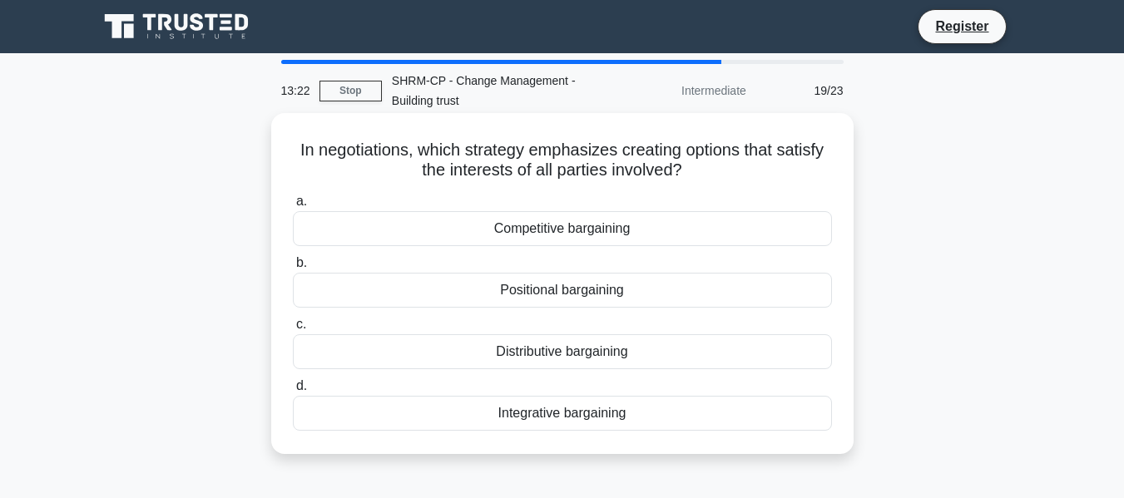
click at [598, 410] on div "Integrative bargaining" at bounding box center [562, 413] width 539 height 35
click at [293, 392] on input "d. Integrative bargaining" at bounding box center [293, 386] width 0 height 11
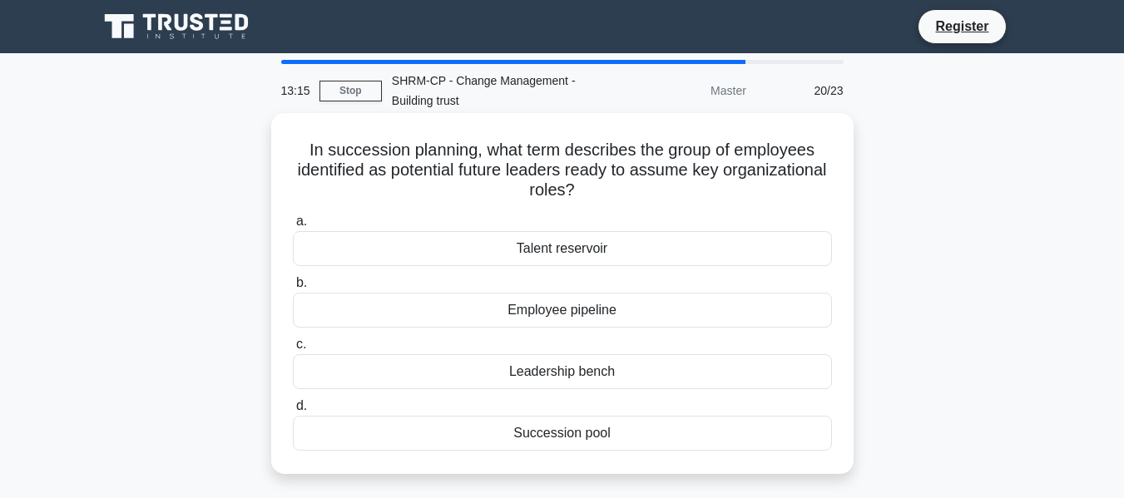
click at [539, 435] on div "Succession pool" at bounding box center [562, 433] width 539 height 35
click at [293, 412] on input "d. Succession pool" at bounding box center [293, 406] width 0 height 11
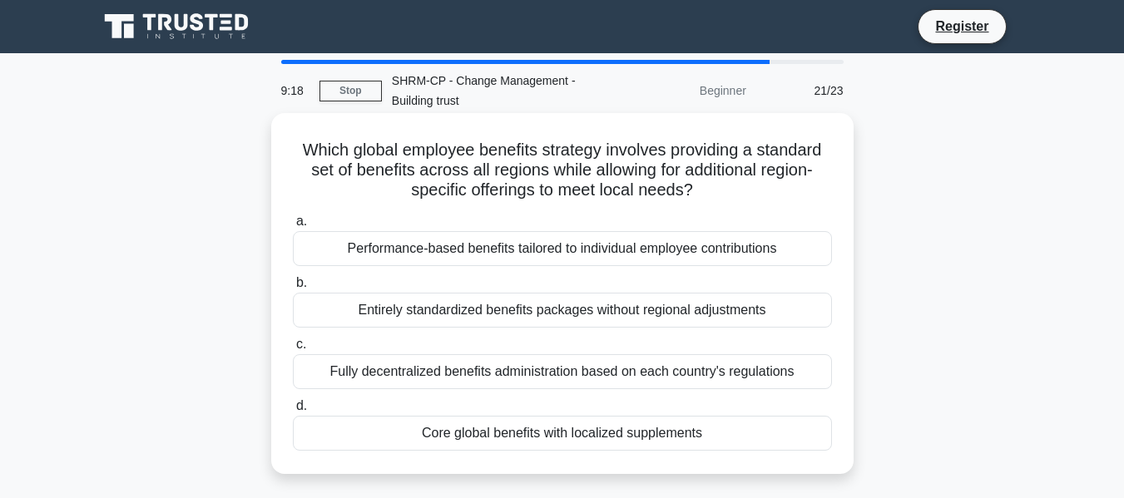
click at [551, 309] on div "Entirely standardized benefits packages without regional adjustments" at bounding box center [562, 310] width 539 height 35
click at [293, 289] on input "b. Entirely standardized benefits packages without regional adjustments" at bounding box center [293, 283] width 0 height 11
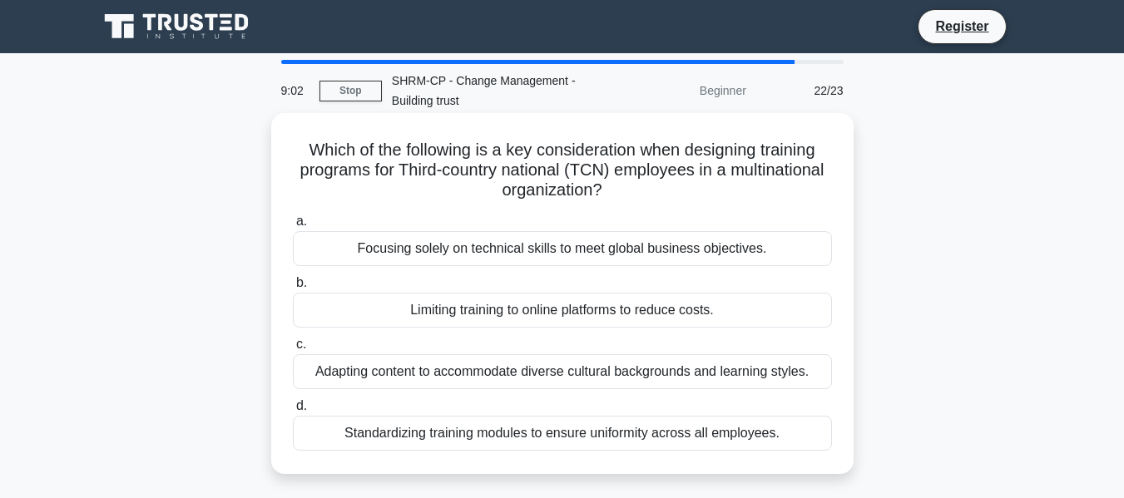
click at [572, 367] on div "Adapting content to accommodate diverse cultural backgrounds and learning style…" at bounding box center [562, 371] width 539 height 35
click at [293, 350] on input "c. Adapting content to accommodate diverse cultural backgrounds and learning st…" at bounding box center [293, 344] width 0 height 11
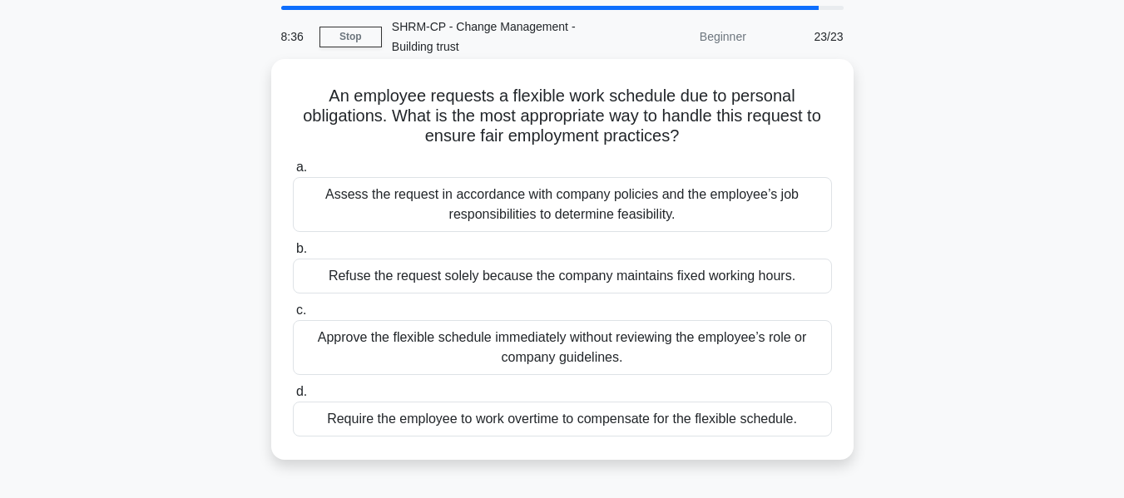
scroll to position [83, 0]
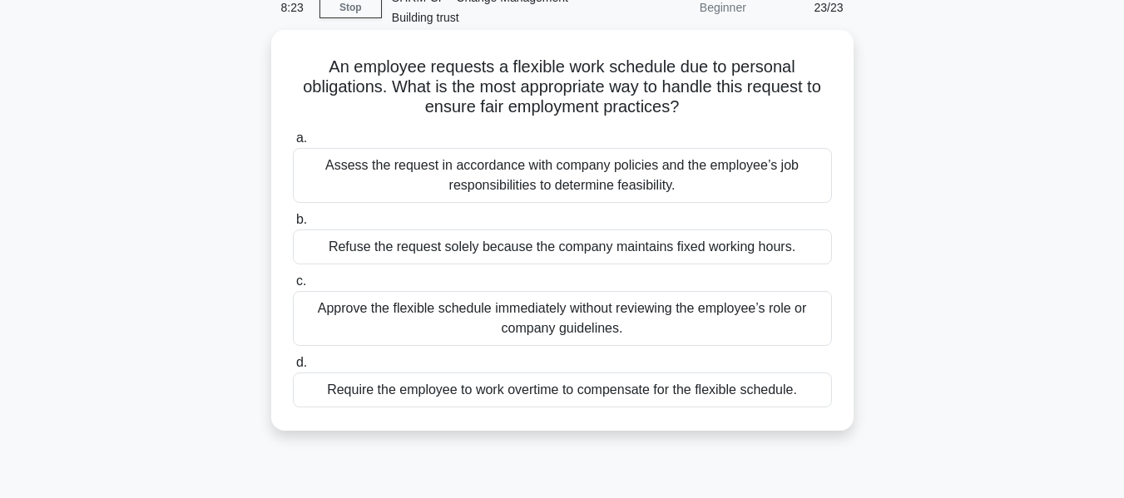
click at [492, 190] on div "Assess the request in accordance with company policies and the employee’s job r…" at bounding box center [562, 175] width 539 height 55
click at [293, 144] on input "a. Assess the request in accordance with company policies and the employee’s jo…" at bounding box center [293, 138] width 0 height 11
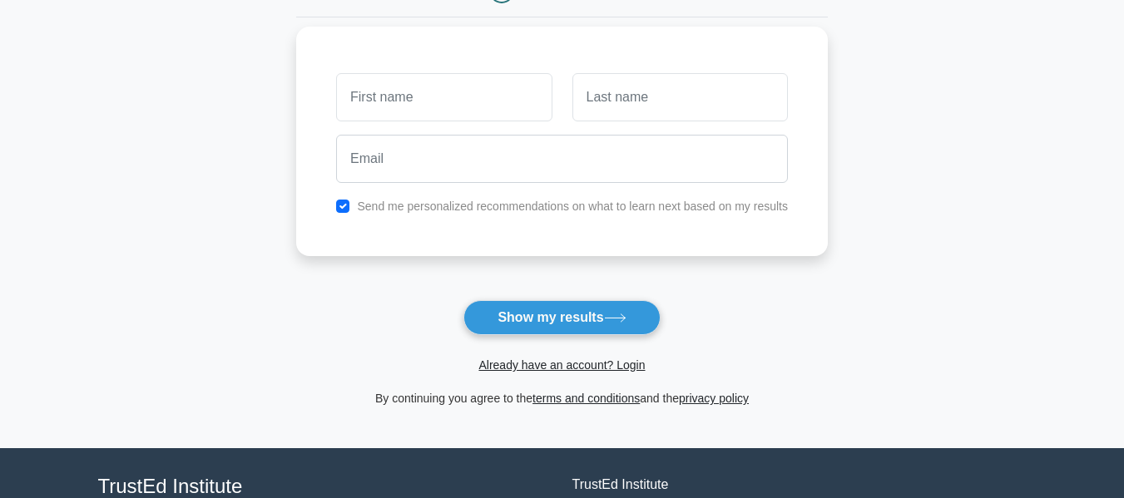
scroll to position [249, 0]
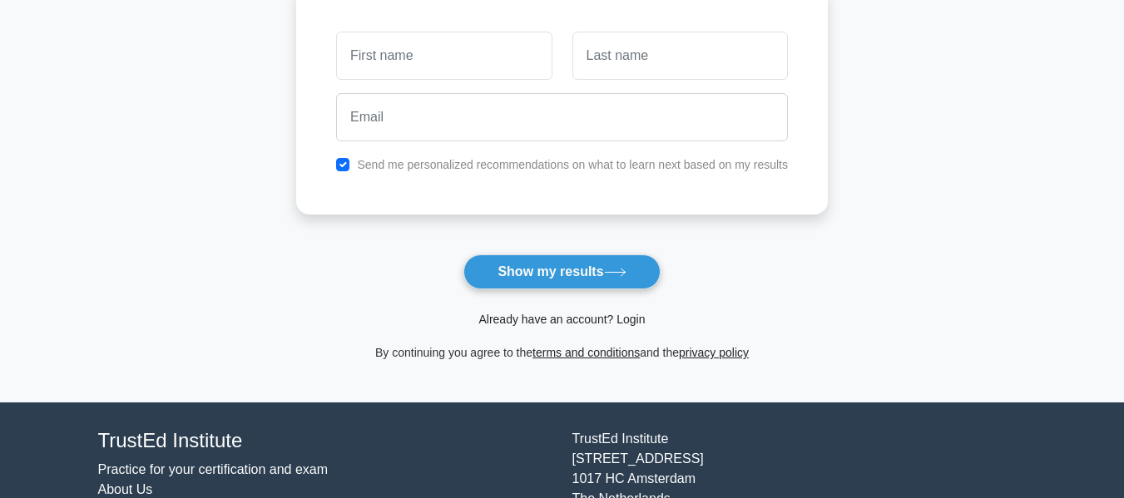
click at [603, 314] on link "Already have an account? Login" at bounding box center [561, 319] width 166 height 13
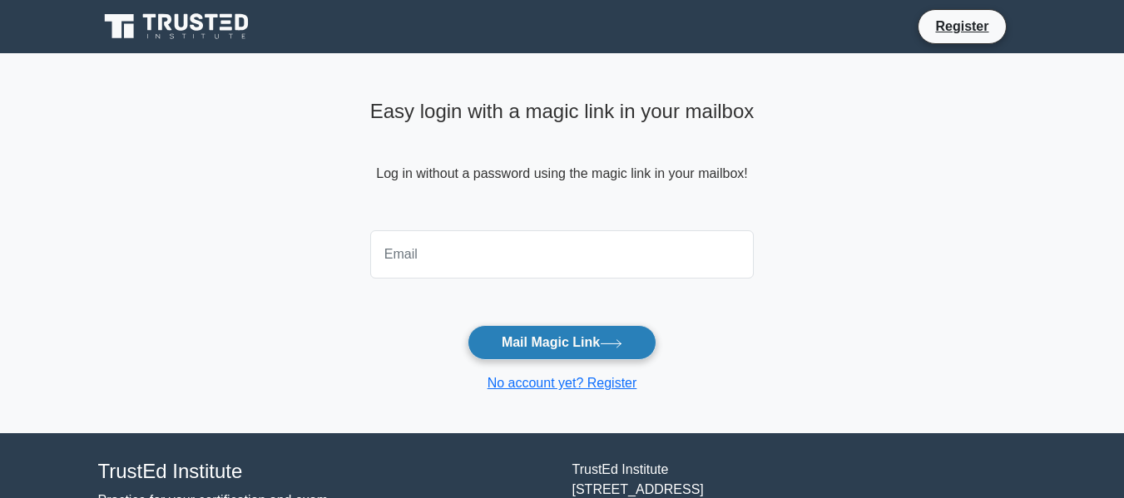
click at [591, 350] on button "Mail Magic Link" at bounding box center [561, 342] width 189 height 35
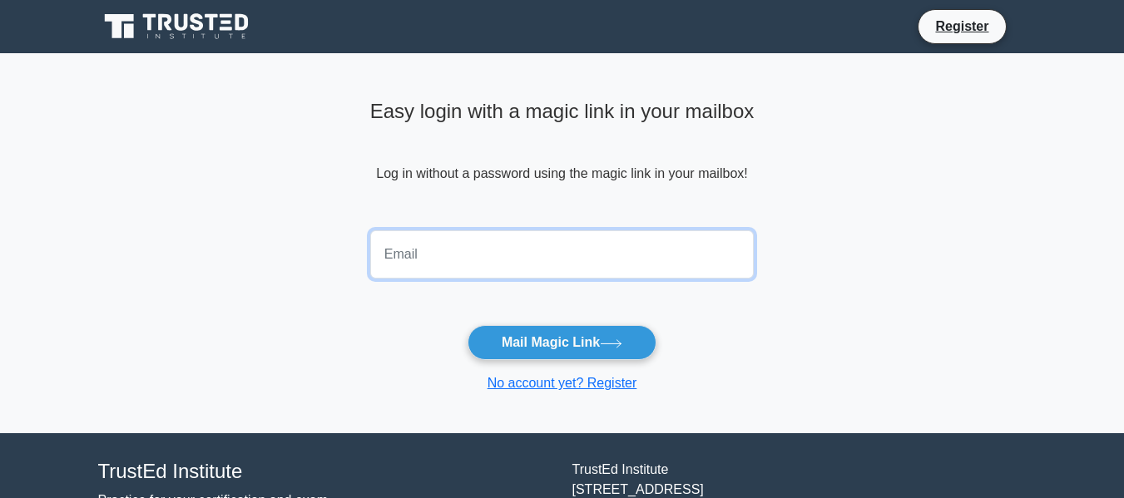
click at [541, 264] on input "email" at bounding box center [562, 254] width 384 height 48
type input "[EMAIL_ADDRESS][DOMAIN_NAME]"
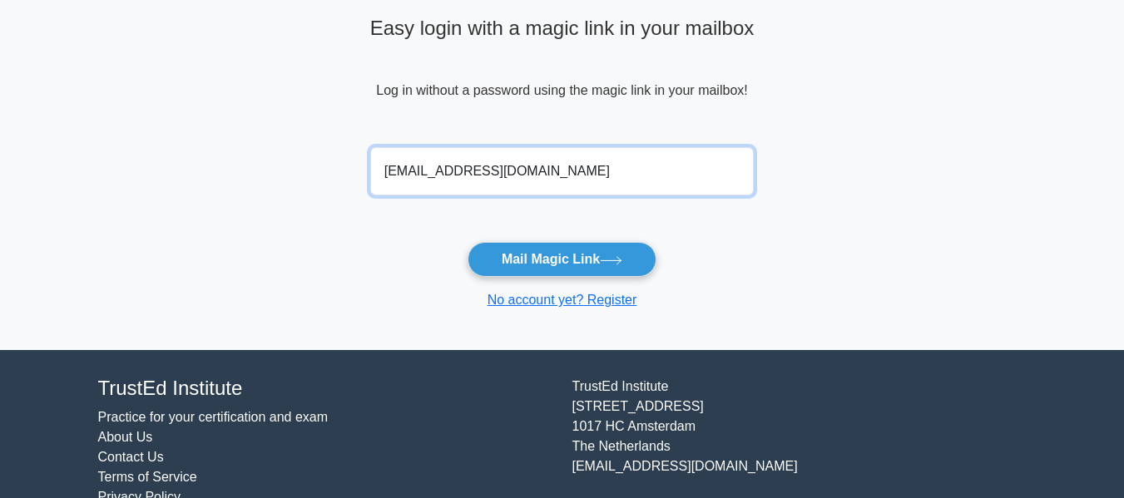
click at [534, 178] on input "[EMAIL_ADDRESS][DOMAIN_NAME]" at bounding box center [562, 171] width 384 height 48
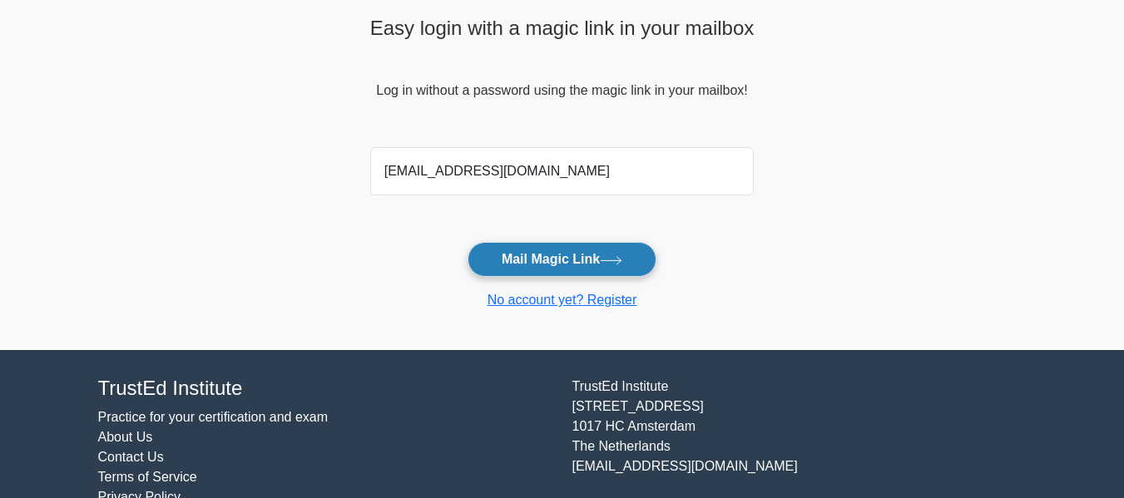
click at [569, 261] on button "Mail Magic Link" at bounding box center [561, 259] width 189 height 35
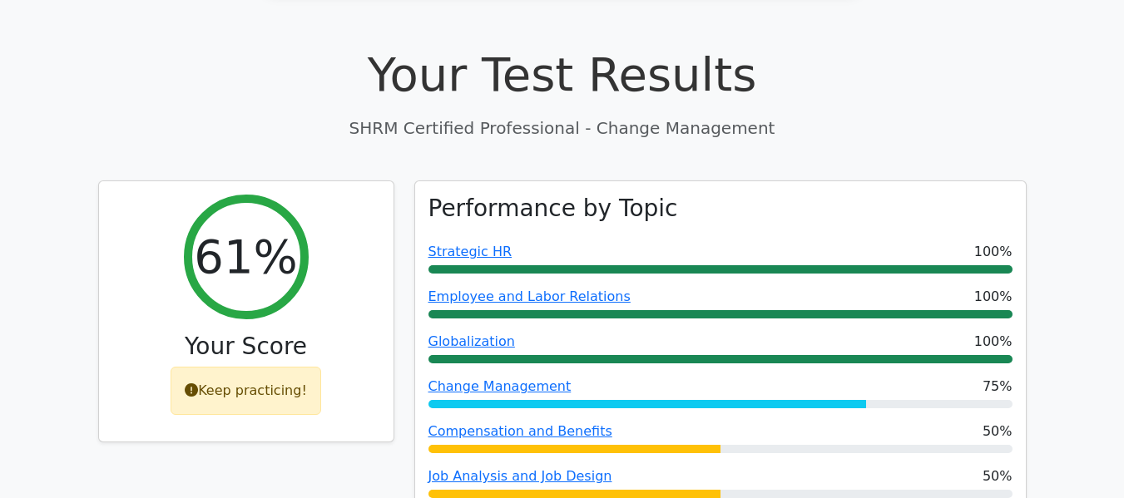
scroll to position [665, 0]
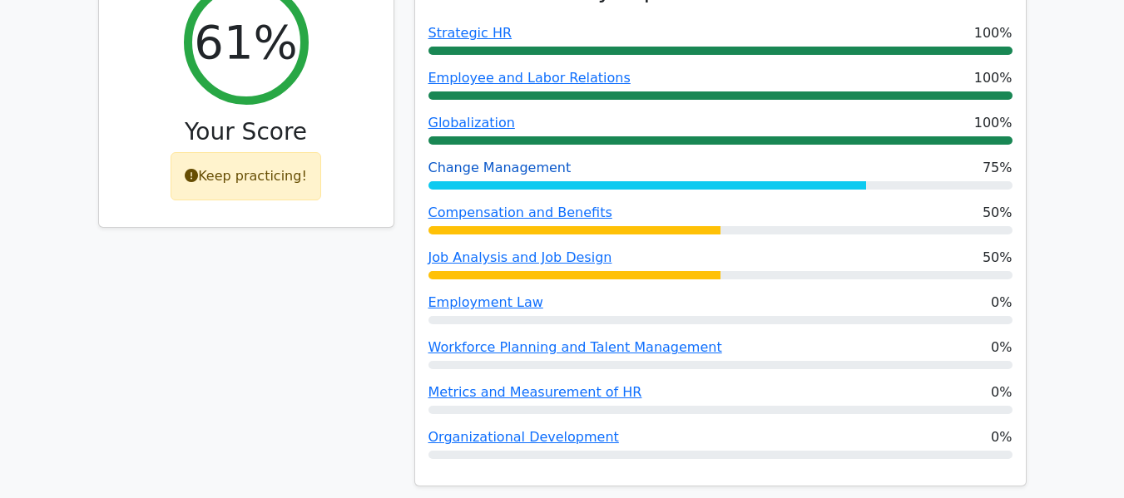
click at [467, 160] on link "Change Management" at bounding box center [499, 168] width 143 height 16
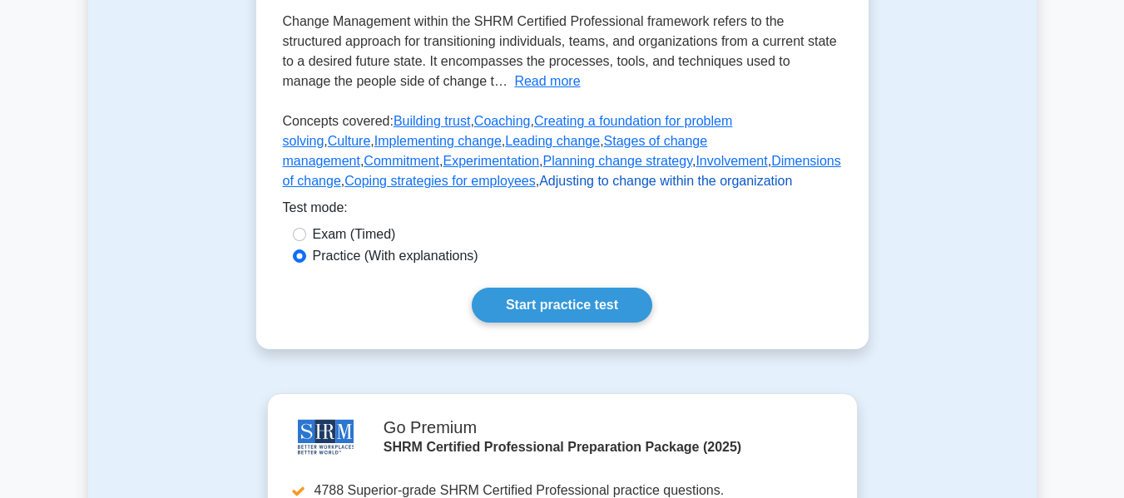
scroll to position [416, 0]
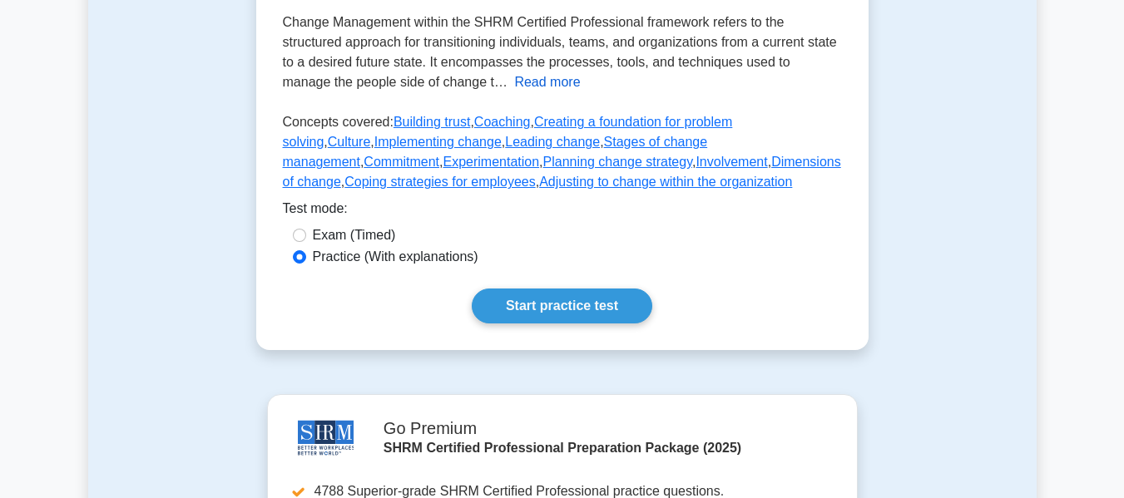
click at [514, 92] on button "Read more" at bounding box center [547, 82] width 66 height 20
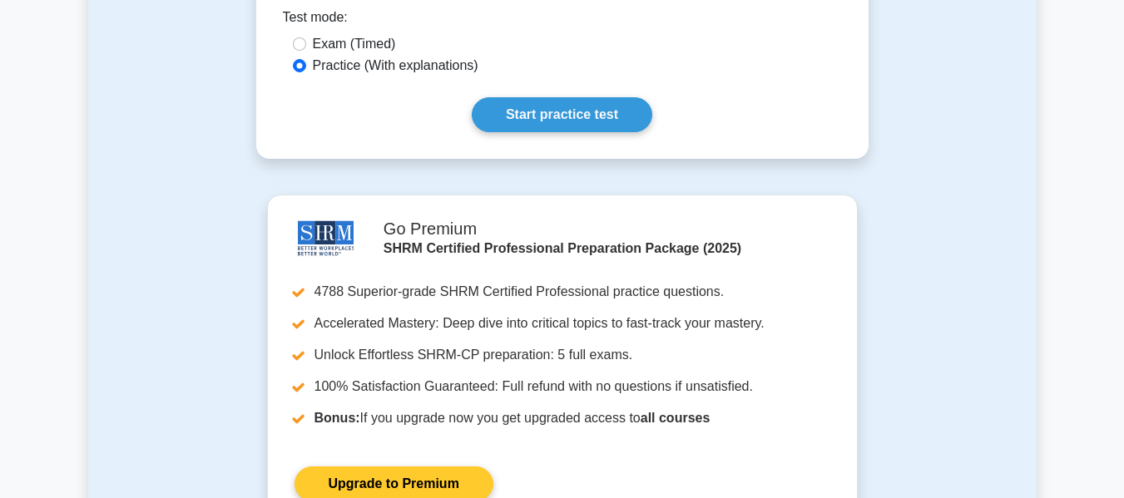
scroll to position [832, 0]
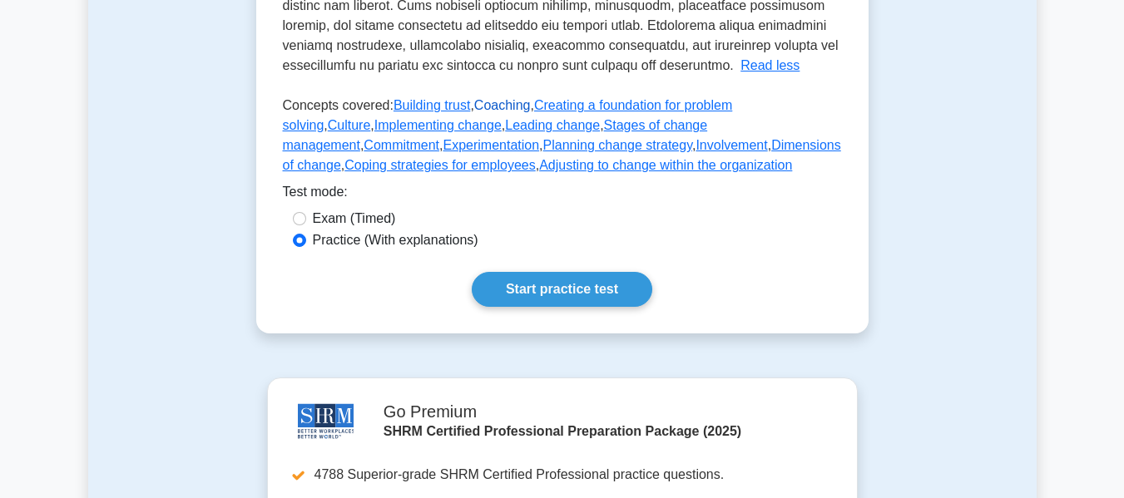
click at [501, 112] on link "Coaching" at bounding box center [502, 105] width 57 height 14
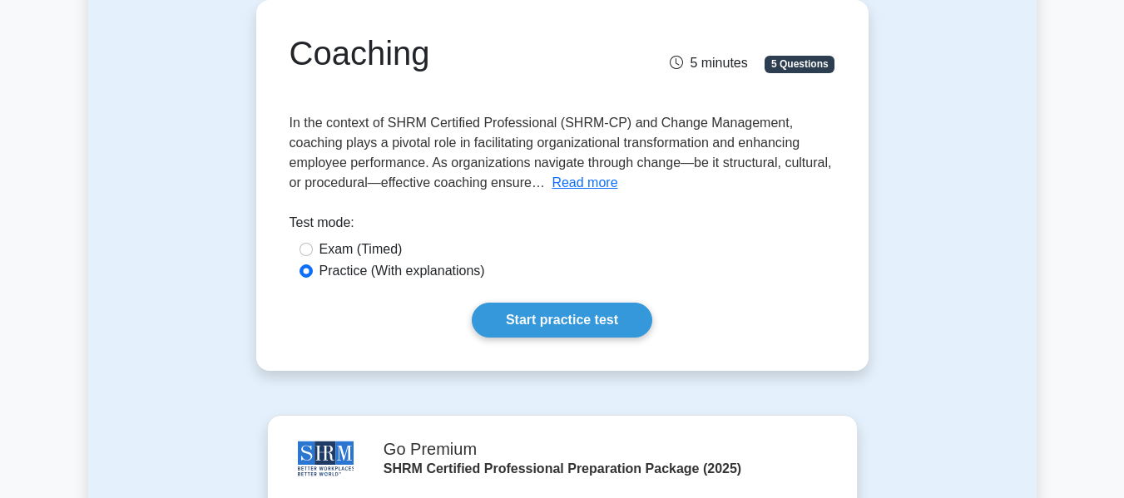
scroll to position [166, 0]
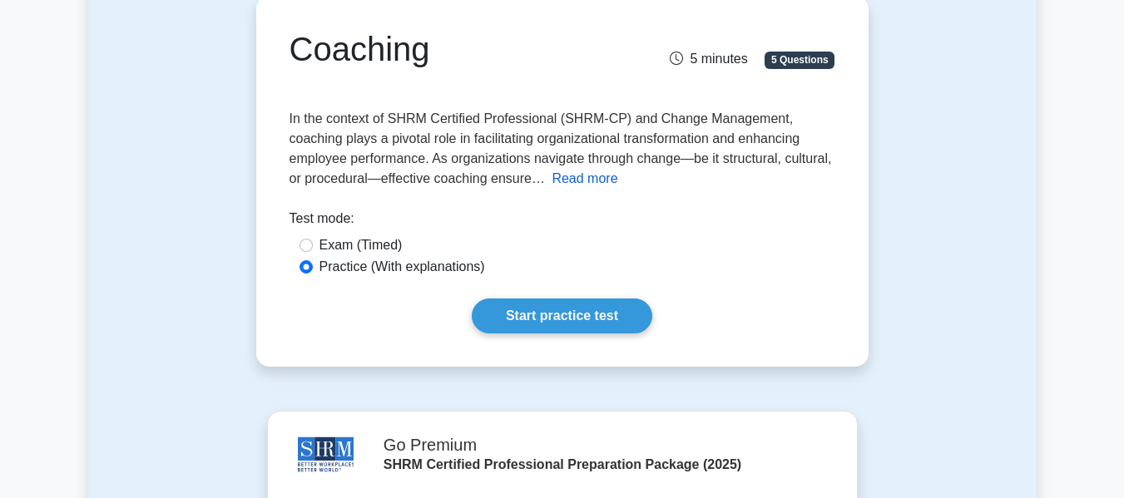
click at [597, 176] on button "Read more" at bounding box center [584, 179] width 66 height 20
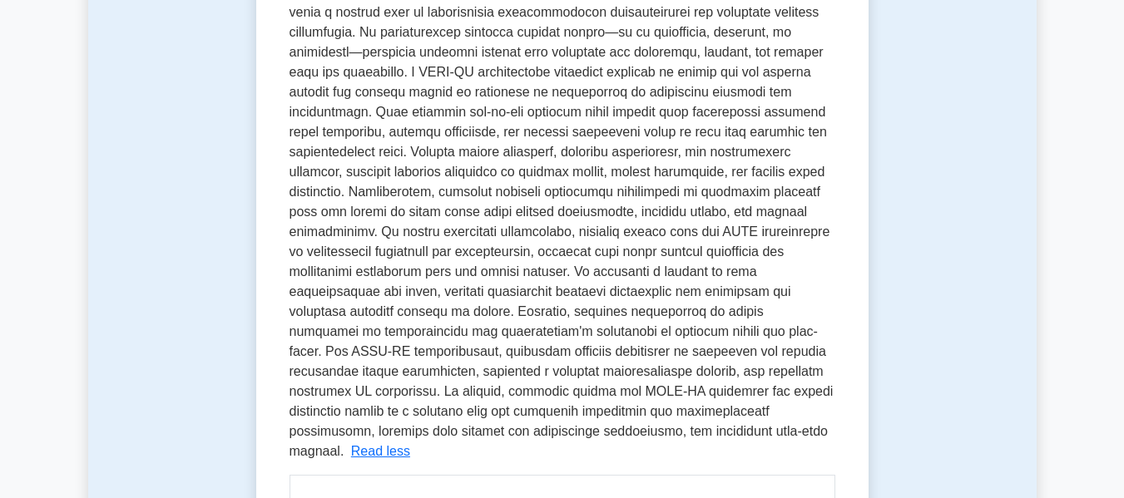
scroll to position [333, 0]
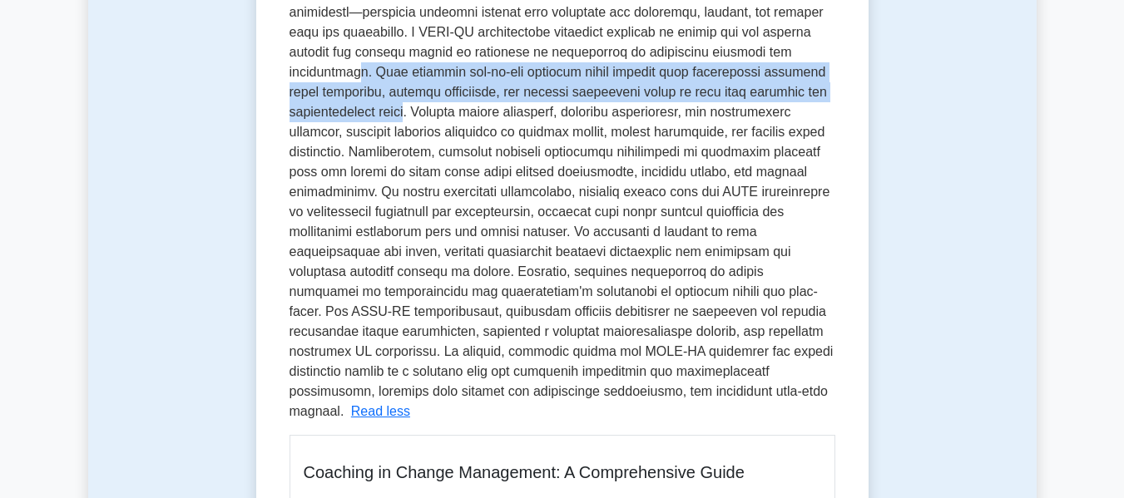
drag, startPoint x: 406, startPoint y: 108, endPoint x: 353, endPoint y: 72, distance: 63.4
click at [353, 72] on span at bounding box center [561, 181] width 544 height 473
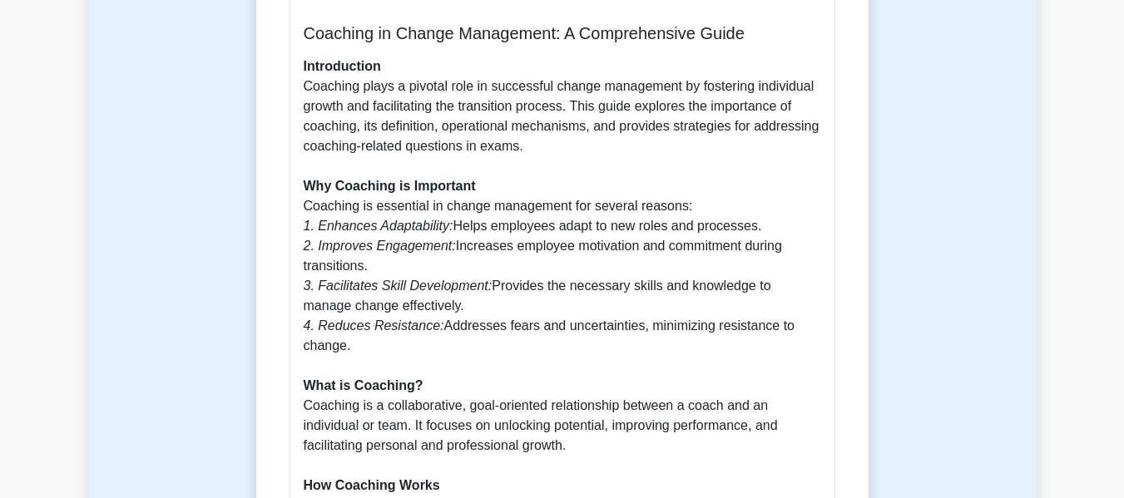
scroll to position [748, 0]
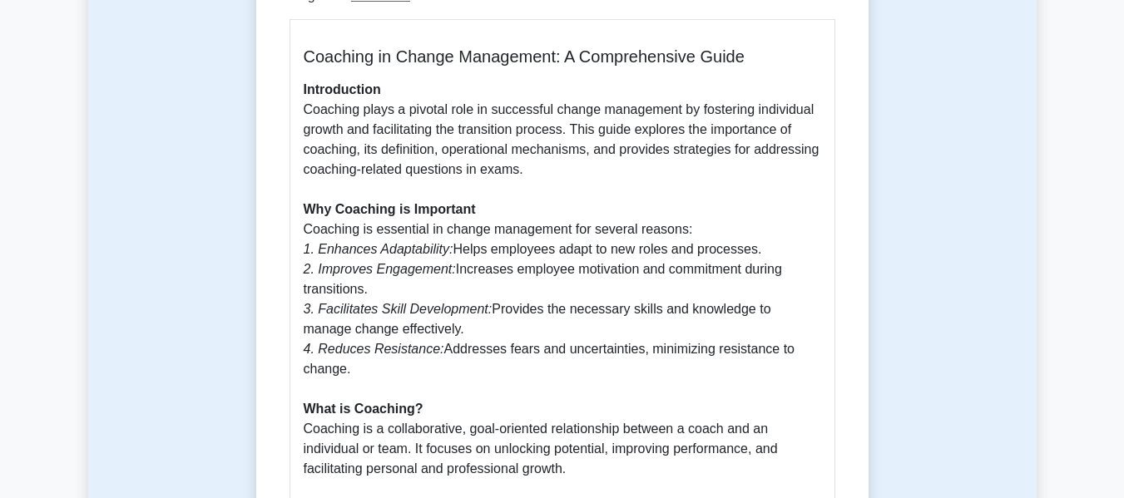
click at [395, 302] on icon "3. Facilitates Skill Development:" at bounding box center [398, 309] width 189 height 14
